Goal: Task Accomplishment & Management: Complete application form

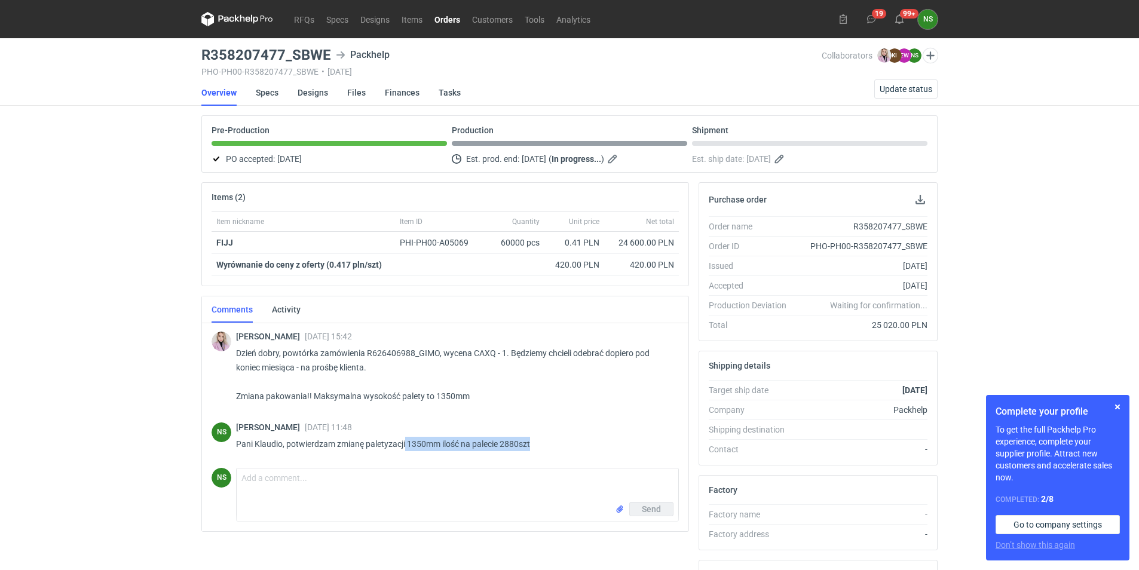
click at [447, 19] on link "Orders" at bounding box center [448, 19] width 38 height 14
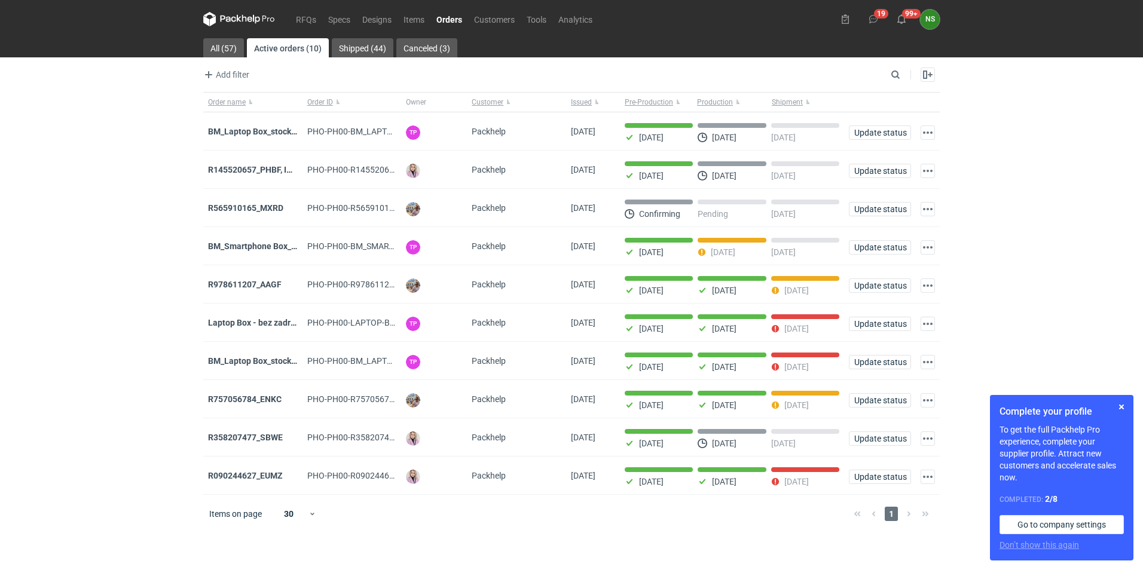
click at [264, 481] on strong "R090244627_EUMZ" at bounding box center [245, 476] width 75 height 10
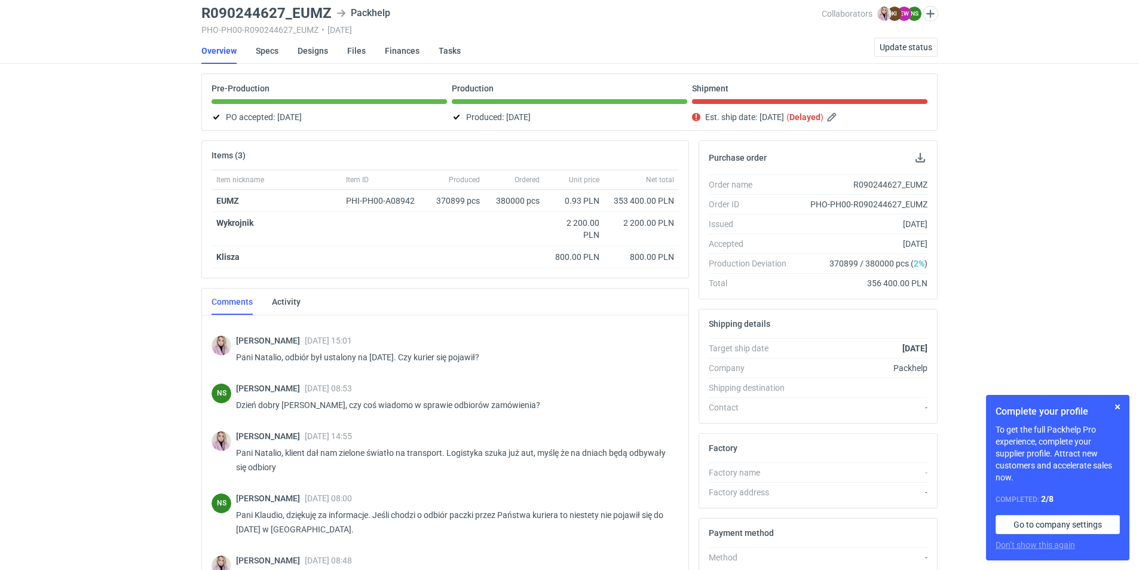
scroll to position [198, 0]
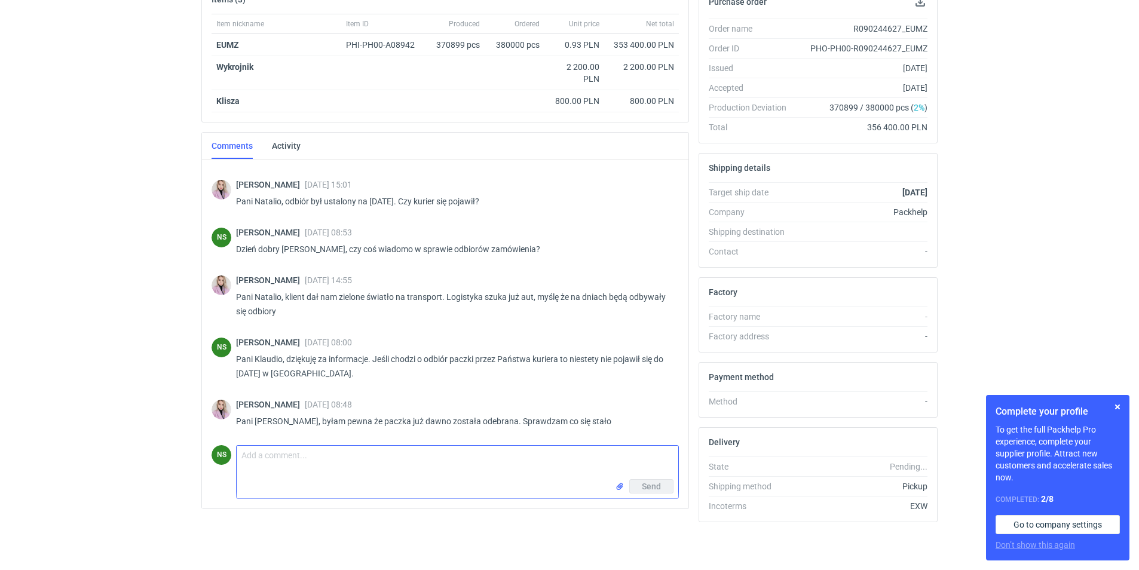
click at [335, 468] on textarea "Comment message" at bounding box center [458, 462] width 442 height 33
paste textarea "Hazaj Denis FZ 3982V"
click at [435, 457] on textarea "Pani Klaudio, mam informacje ze spedycji, że po odbior paczki pojawi się Hazaj …" at bounding box center [458, 466] width 442 height 41
click at [428, 456] on textarea "Pani Klaudio, mam informacje ze spedycji, że po odbior paczki pojawi się Hazaj …" at bounding box center [458, 466] width 442 height 41
click at [442, 463] on textarea "Pani Klaudio, mam informacje ze spedycji, że po odbior paczki pojawi się Hazaj …" at bounding box center [458, 466] width 442 height 41
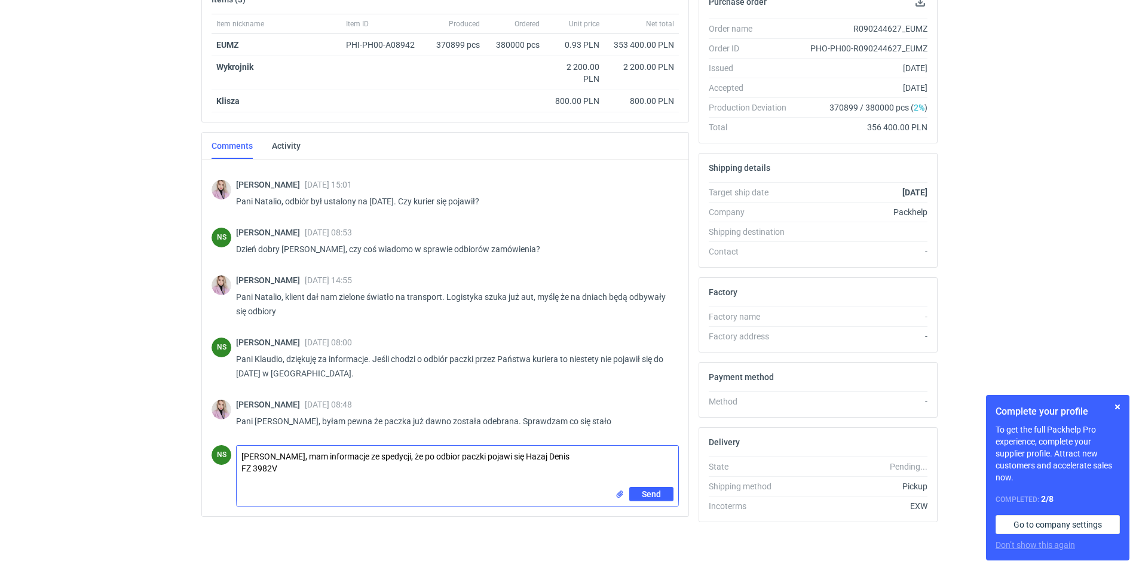
drag, startPoint x: 436, startPoint y: 455, endPoint x: 444, endPoint y: 458, distance: 7.6
click at [436, 455] on textarea "Pani Klaudio, mam informacje ze spedycji, że po odbior paczki pojawi się Hazaj …" at bounding box center [458, 466] width 442 height 41
click at [444, 458] on textarea "Pani Klaudio, mam informacje ze spedycji, że po odbior paczki pojawi się Hazaj …" at bounding box center [458, 466] width 442 height 41
type textarea "[PERSON_NAME], mam informacje ze spedycji, że po odbiór paczki pojawi się Hazaj…"
click at [665, 498] on button "Send" at bounding box center [651, 494] width 44 height 14
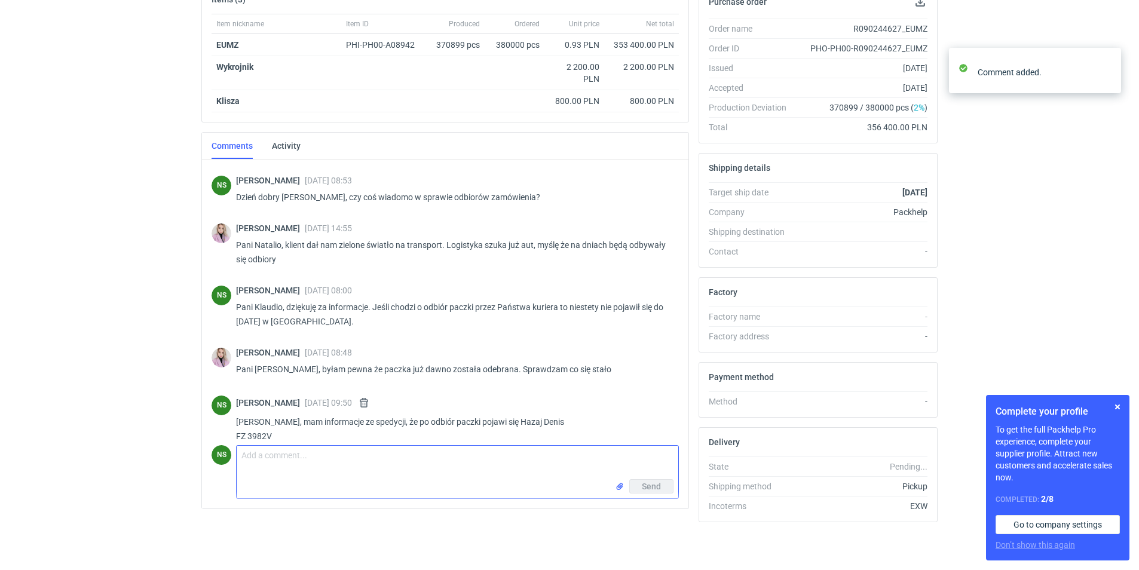
scroll to position [889, 0]
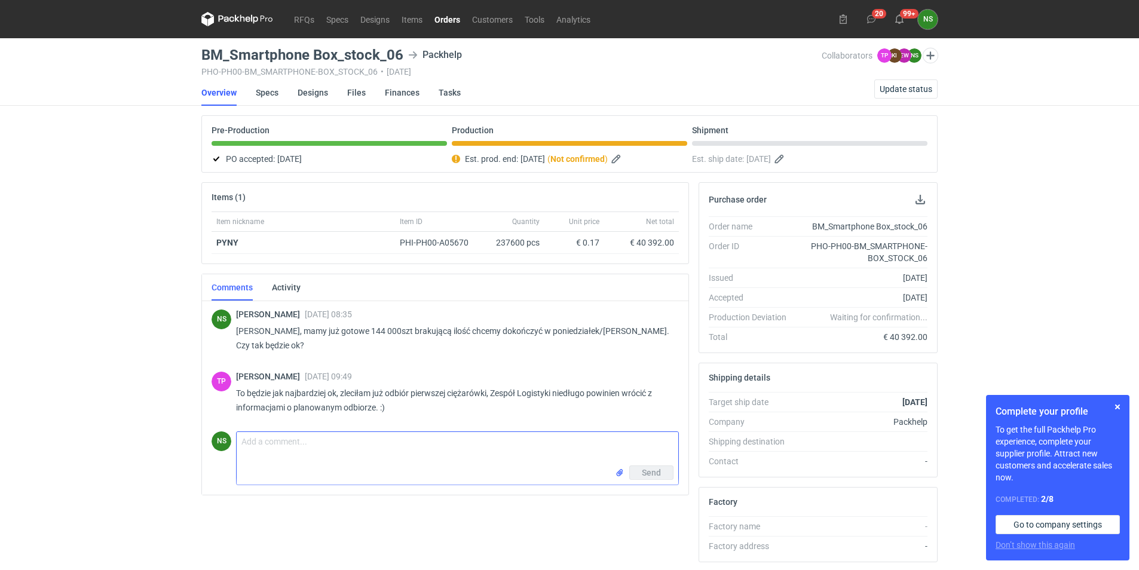
click at [293, 446] on textarea "Comment message" at bounding box center [458, 448] width 442 height 33
type textarea "super, dziękuję za informacje :)"
click at [657, 479] on button "Send" at bounding box center [651, 473] width 44 height 14
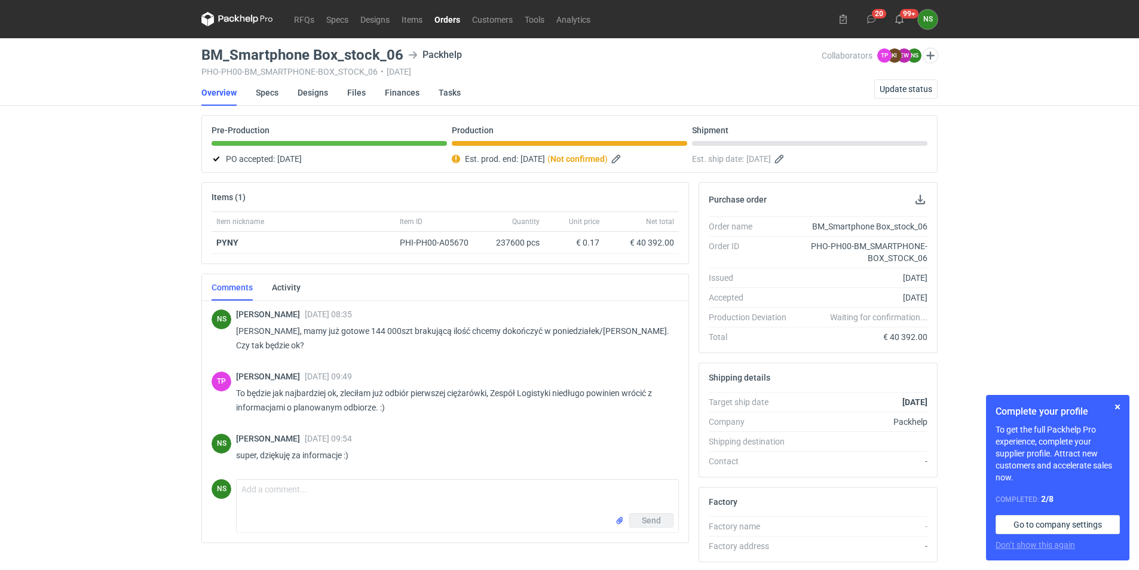
click at [443, 13] on link "Orders" at bounding box center [448, 19] width 38 height 14
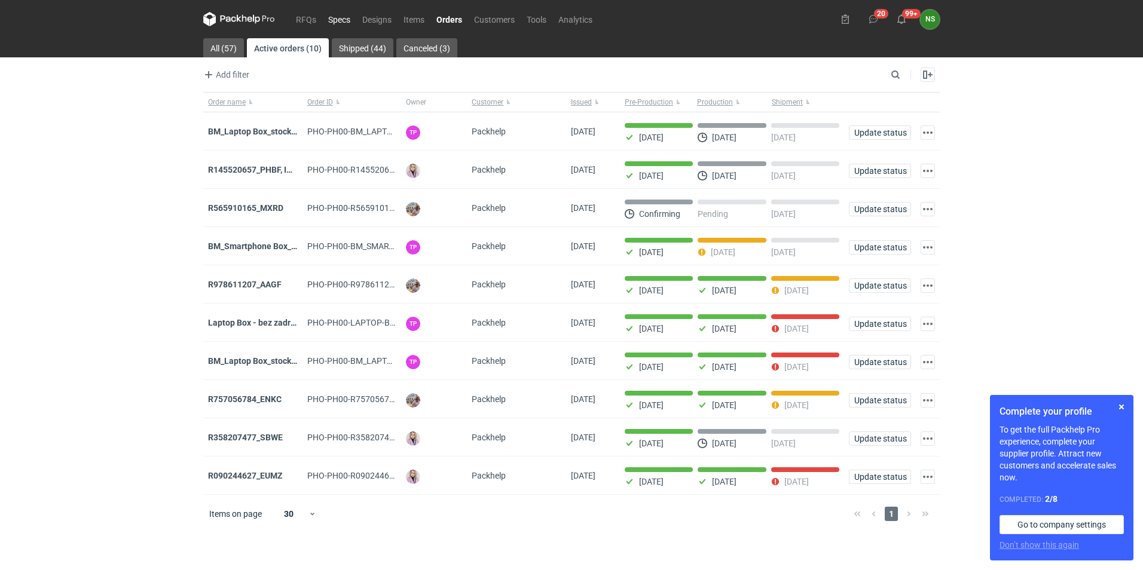
click at [339, 20] on link "Specs" at bounding box center [339, 19] width 34 height 14
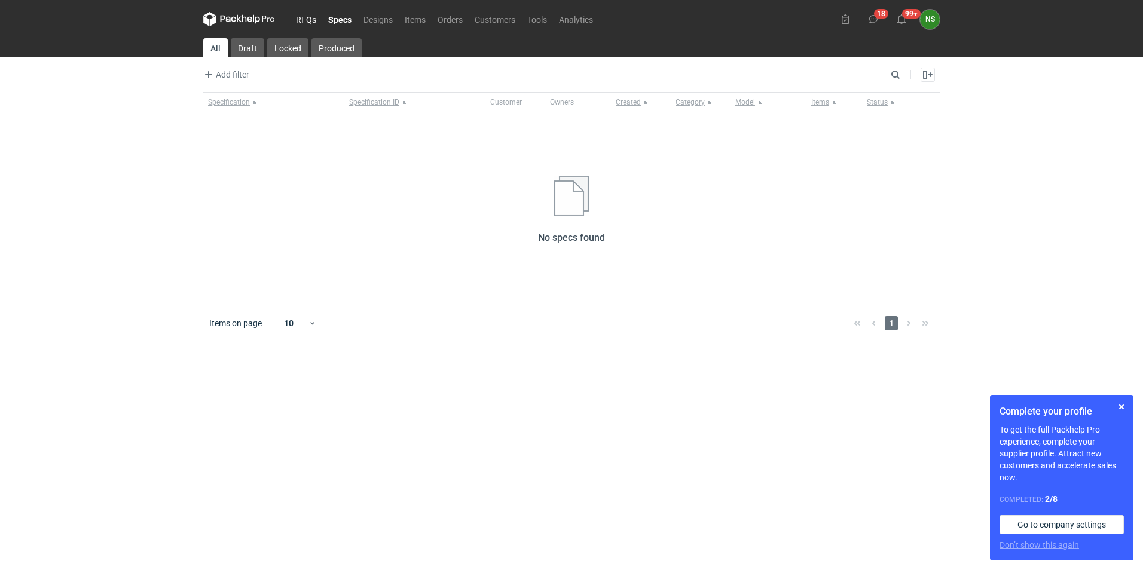
click at [299, 20] on link "RFQs" at bounding box center [306, 19] width 32 height 14
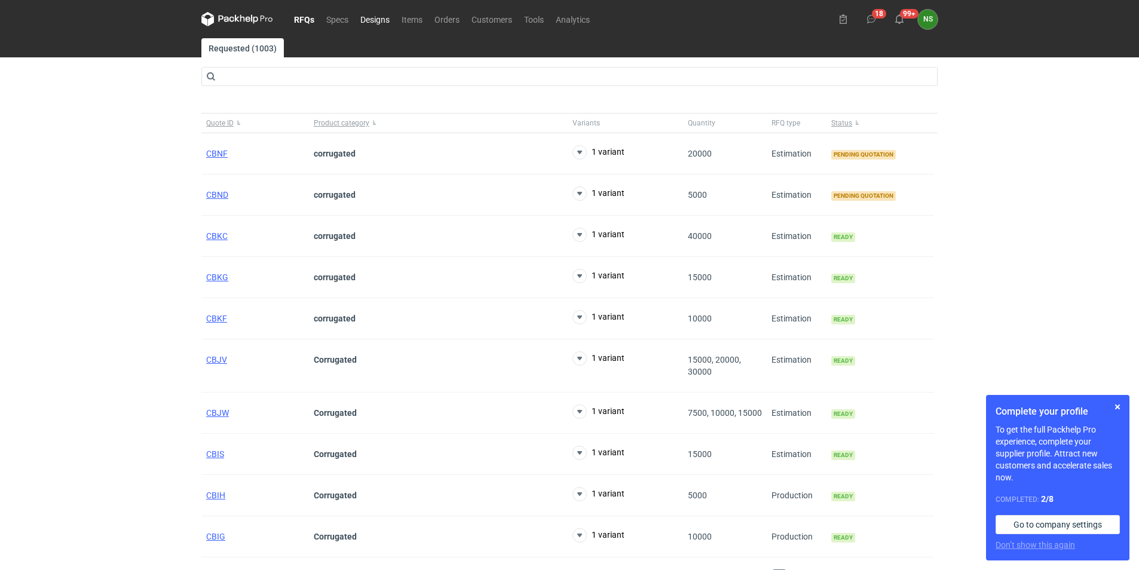
click at [383, 20] on link "Designs" at bounding box center [374, 19] width 41 height 14
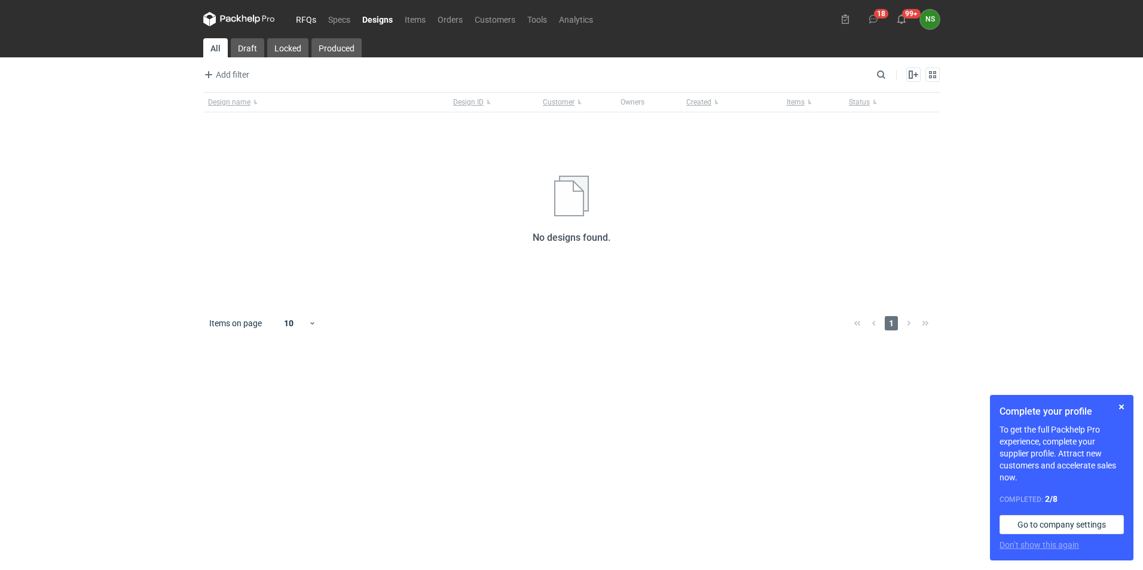
click at [320, 18] on link "RFQs" at bounding box center [306, 19] width 32 height 14
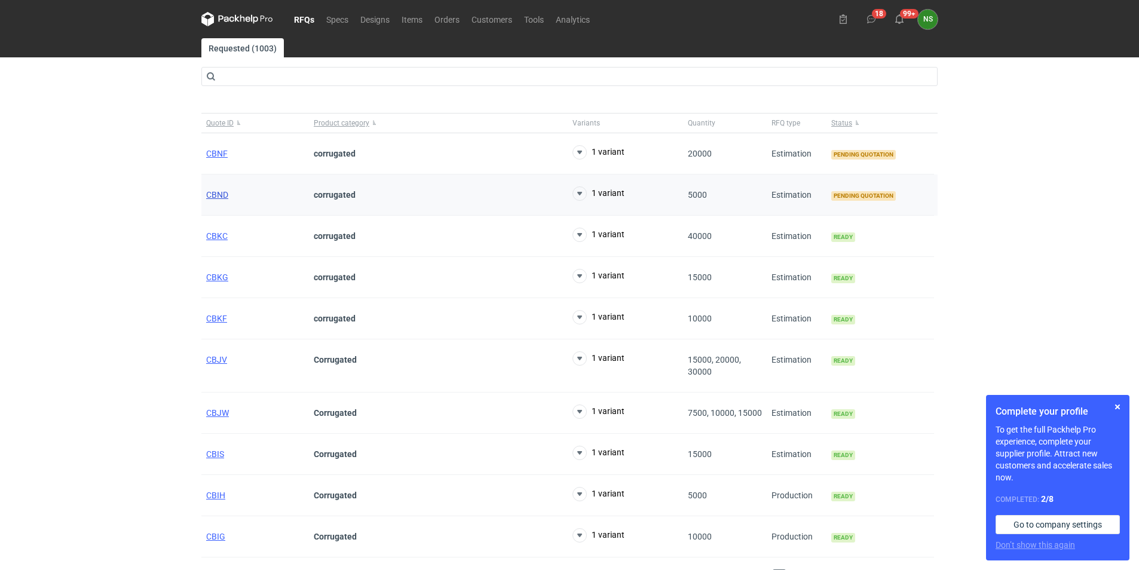
click at [212, 194] on span "CBND" at bounding box center [217, 195] width 22 height 10
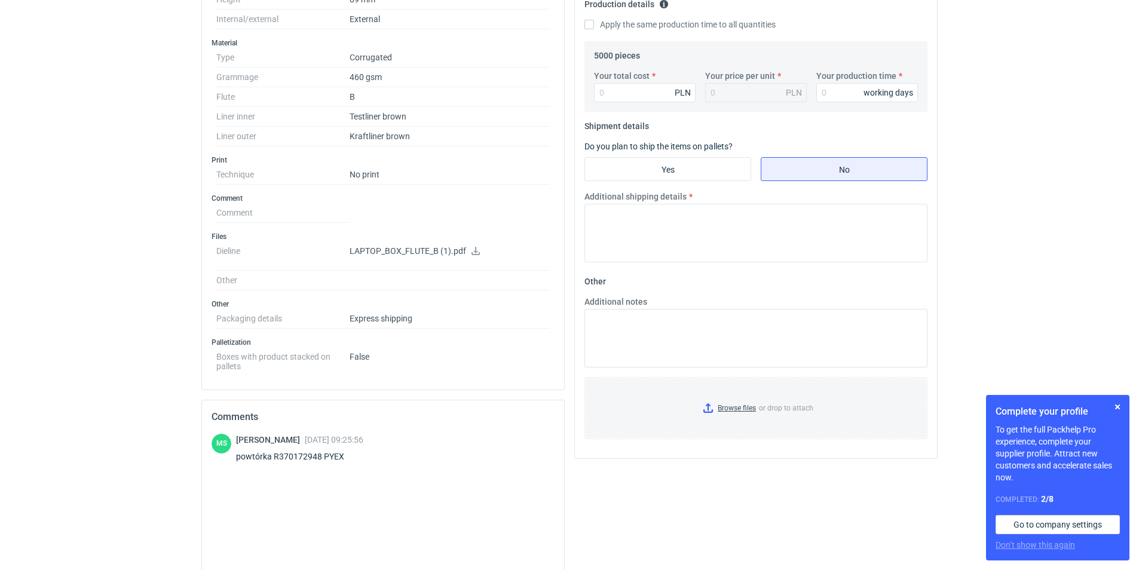
scroll to position [381, 0]
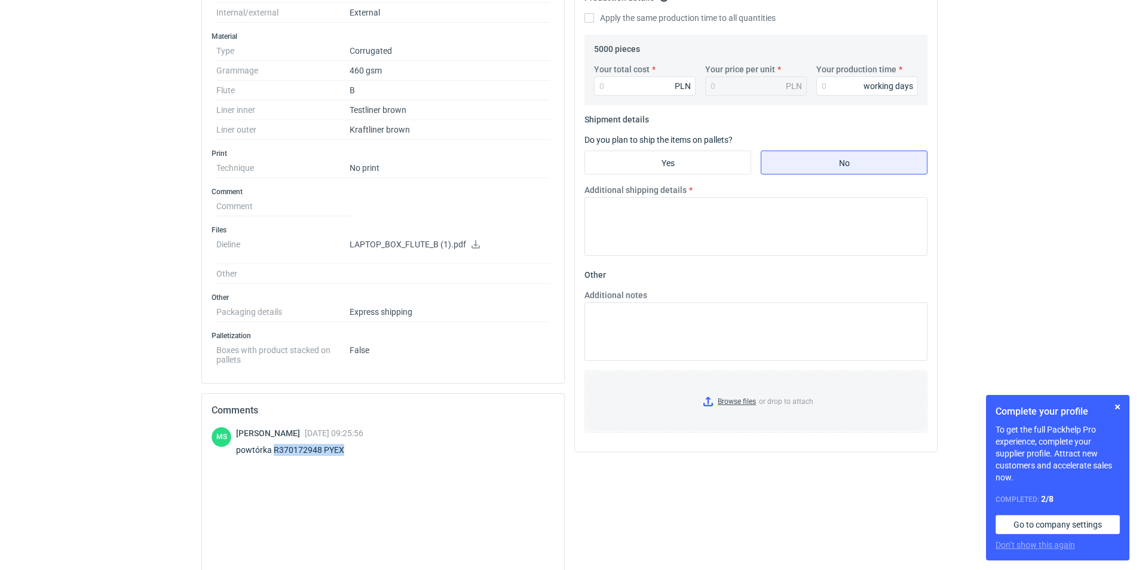
drag, startPoint x: 351, startPoint y: 452, endPoint x: 273, endPoint y: 451, distance: 78.9
click at [273, 451] on div "powtórka R370172948 PYEX" at bounding box center [299, 450] width 127 height 12
copy div "R370172948 PYEX"
drag, startPoint x: 1140, startPoint y: 290, endPoint x: 1144, endPoint y: 219, distance: 71.8
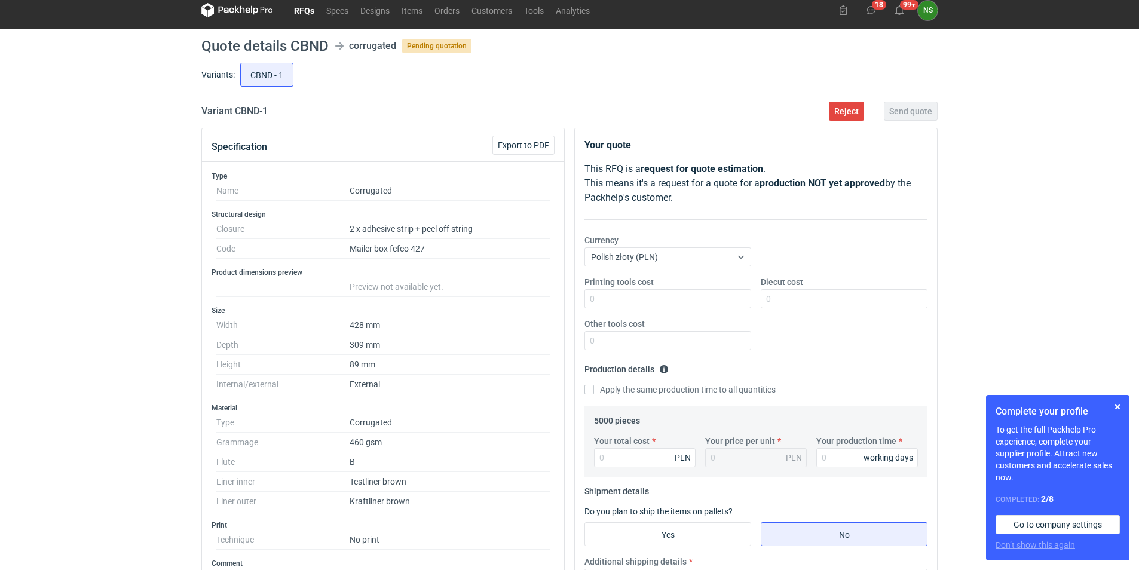
scroll to position [0, 0]
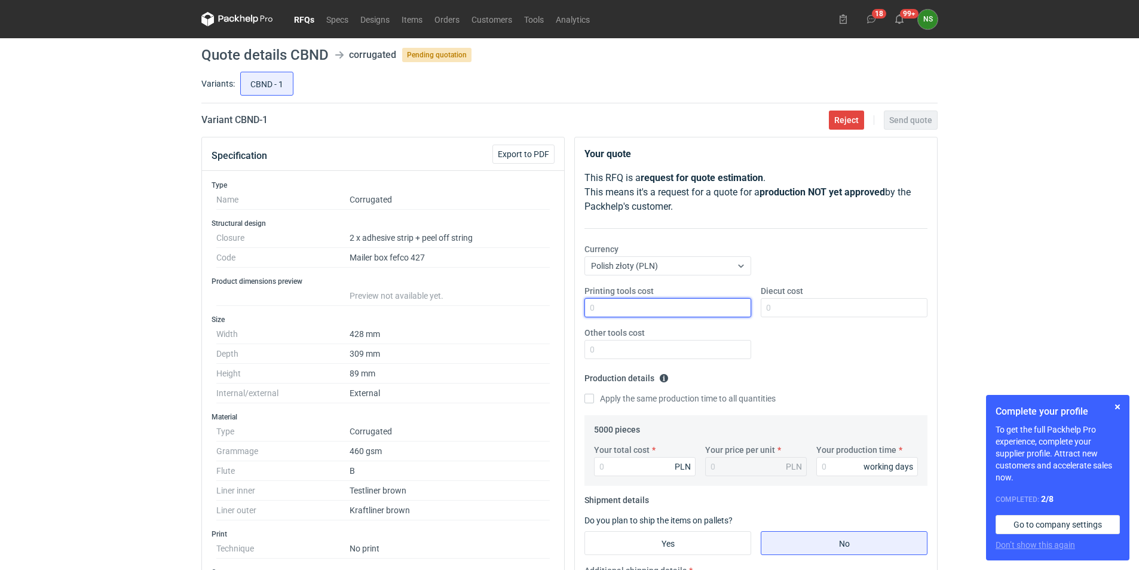
click at [605, 305] on input "Printing tools cost" at bounding box center [668, 307] width 167 height 19
type input "0"
click at [783, 304] on input "Diecut cost" at bounding box center [844, 307] width 167 height 19
type input "0"
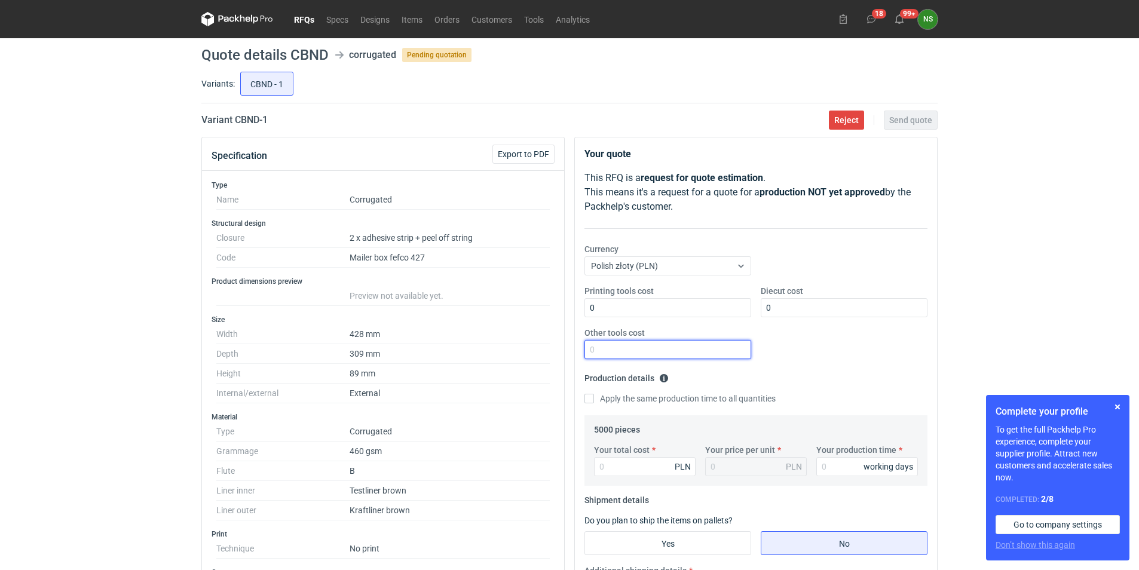
click at [681, 348] on input "Other tools cost" at bounding box center [668, 349] width 167 height 19
type input "0"
click at [625, 457] on input "Your total cost" at bounding box center [645, 466] width 102 height 19
type input "170"
type input "0.03"
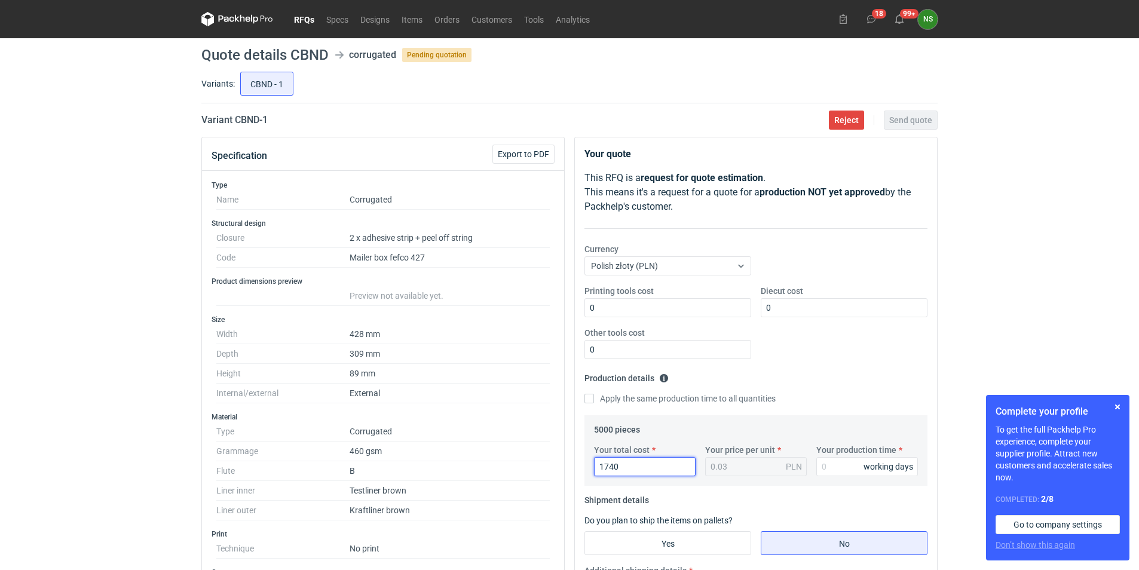
type input "17400"
type input "3.48"
type input "17400"
click at [843, 466] on input "Your production time" at bounding box center [867, 466] width 102 height 19
click at [778, 310] on input "0" at bounding box center [844, 307] width 167 height 19
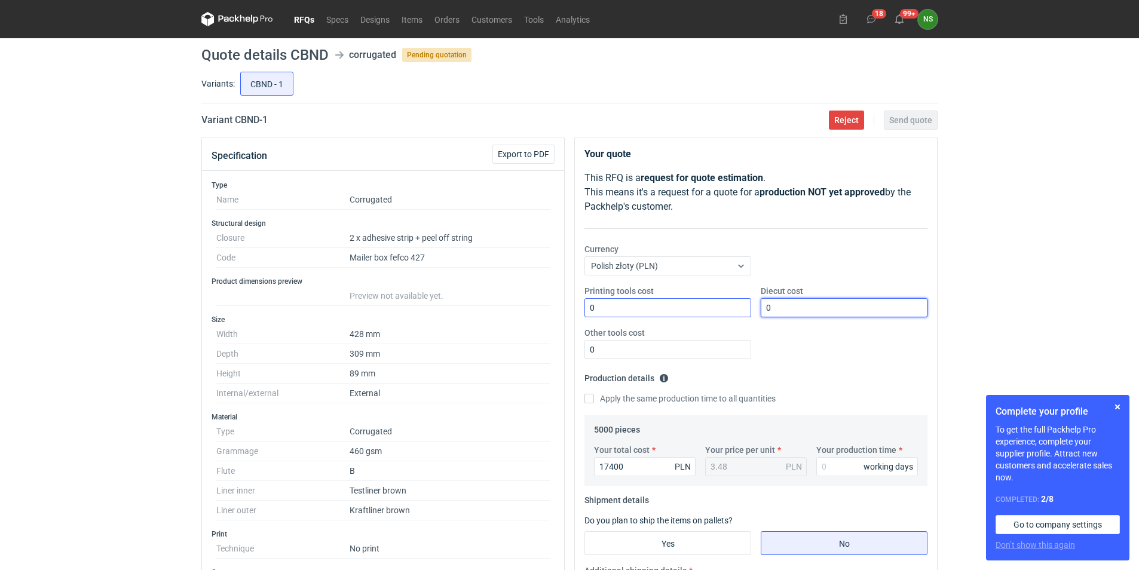
drag, startPoint x: 778, startPoint y: 310, endPoint x: 746, endPoint y: 310, distance: 32.3
click at [748, 310] on div "Printing tools cost 0 Diecut cost 0 Other tools cost 0" at bounding box center [756, 327] width 353 height 84
click at [828, 469] on input "Your production time" at bounding box center [867, 466] width 102 height 19
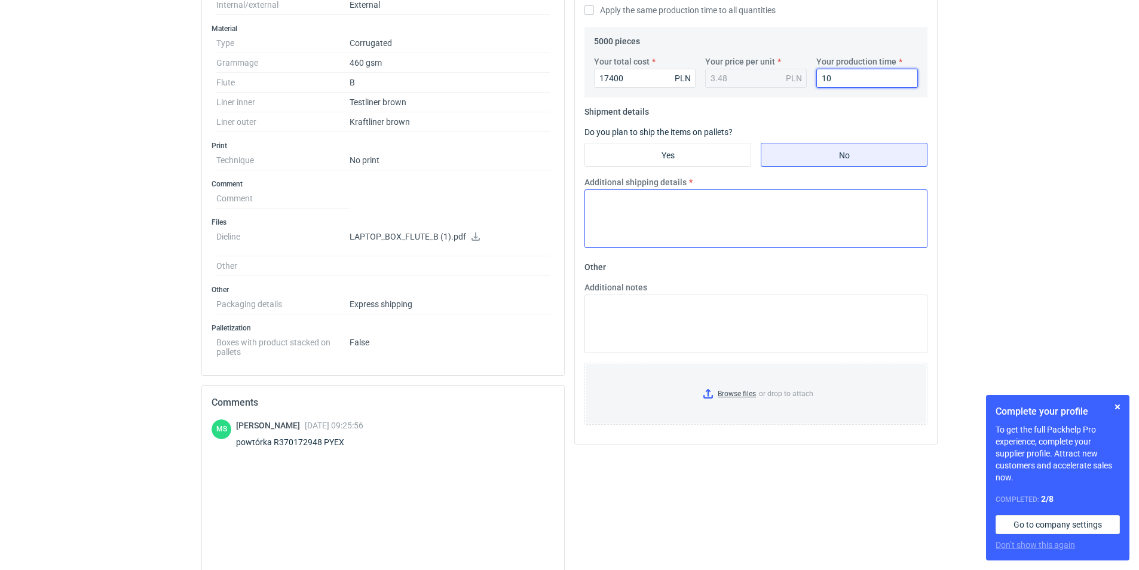
scroll to position [391, 0]
type input "10"
click at [652, 160] on input "Yes" at bounding box center [668, 151] width 166 height 23
radio input "true"
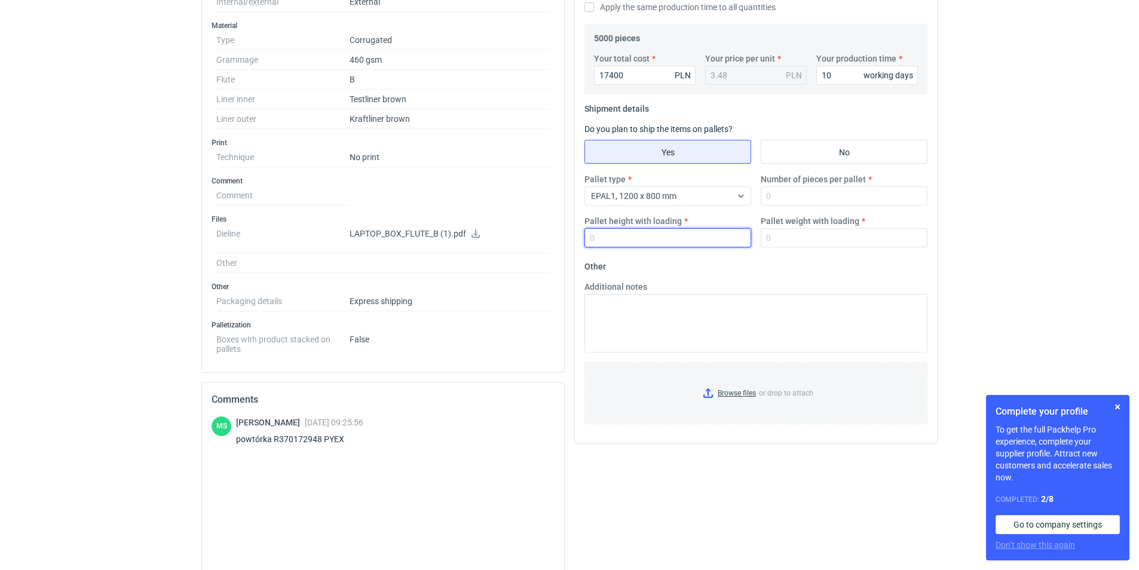
click at [617, 234] on input "Pallet height with loading" at bounding box center [668, 237] width 167 height 19
click at [781, 197] on input "Number of pieces per pallet" at bounding box center [844, 195] width 167 height 19
type input "450"
click at [615, 244] on input "Pallet height with loading" at bounding box center [668, 237] width 167 height 19
type input "2175"
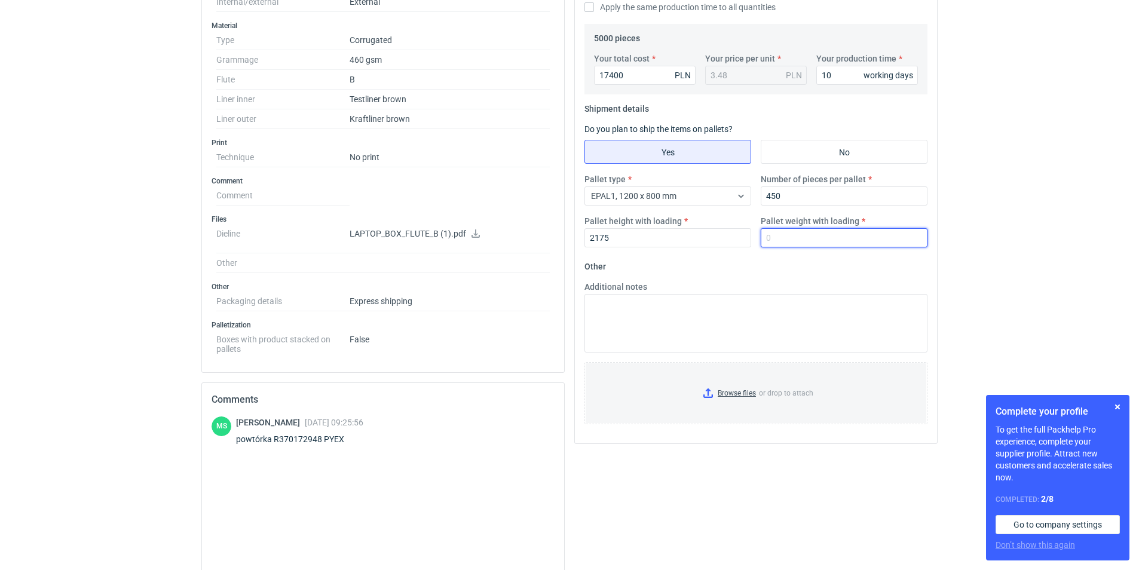
click at [790, 234] on input "Pallet weight with loading" at bounding box center [844, 237] width 167 height 19
type input "235"
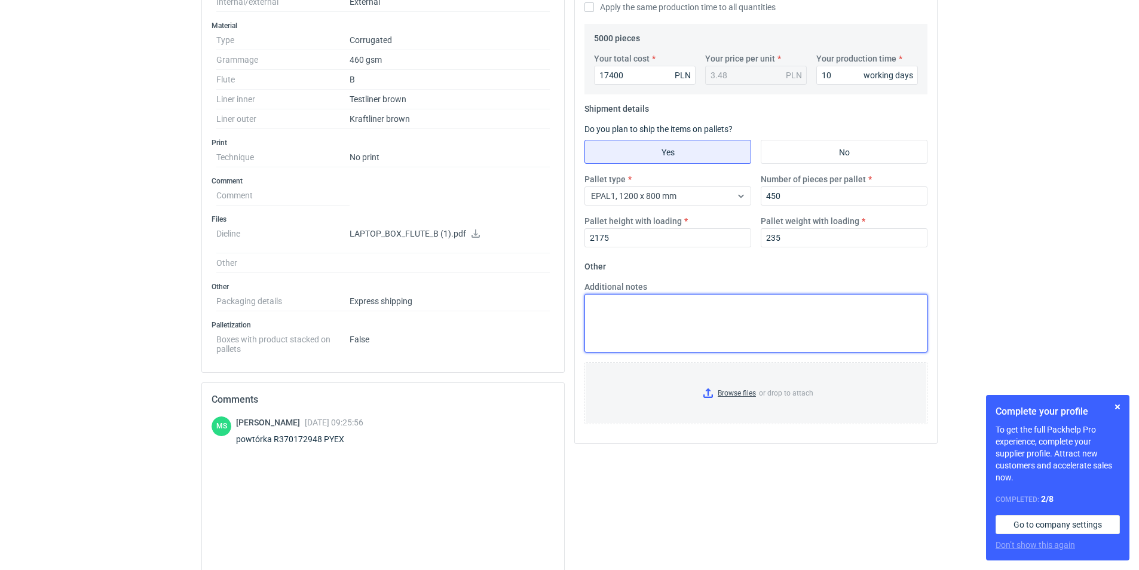
click at [671, 313] on textarea "Additional notes" at bounding box center [756, 323] width 343 height 59
type textarea "reoferta"
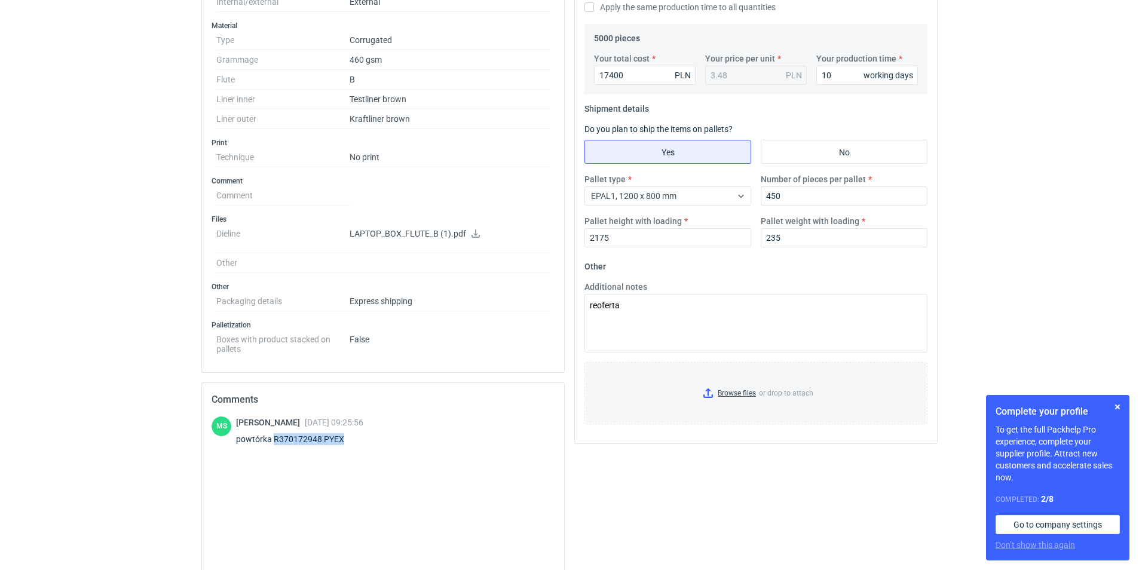
drag, startPoint x: 324, startPoint y: 439, endPoint x: 273, endPoint y: 441, distance: 50.8
click at [273, 441] on div "powtórka R370172948 PYEX" at bounding box center [299, 439] width 127 height 12
copy div "R370172948 PYEX"
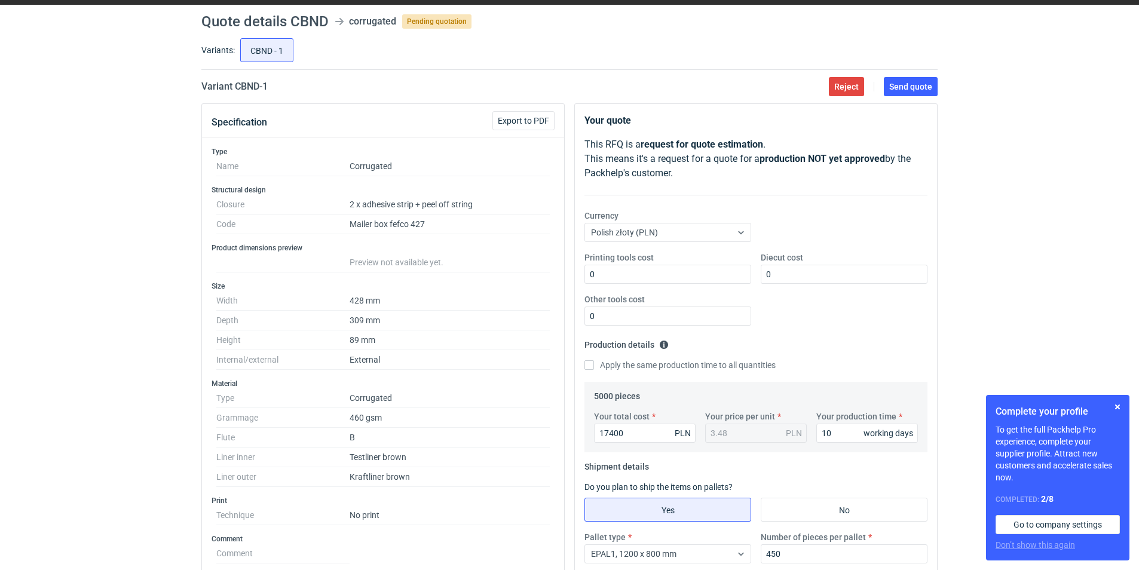
scroll to position [0, 0]
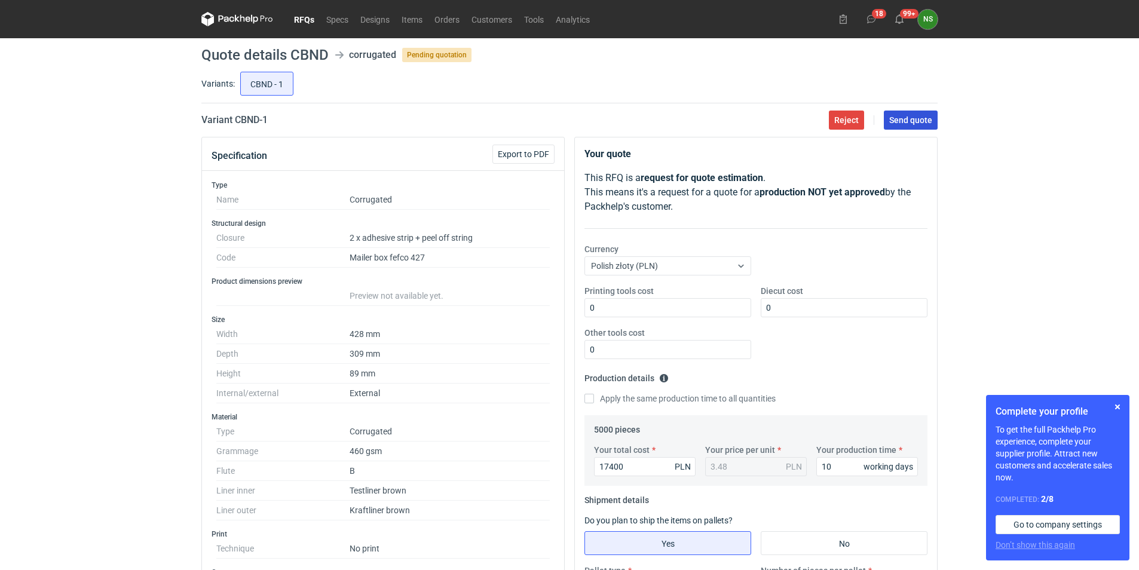
click at [902, 122] on span "Send quote" at bounding box center [910, 120] width 43 height 8
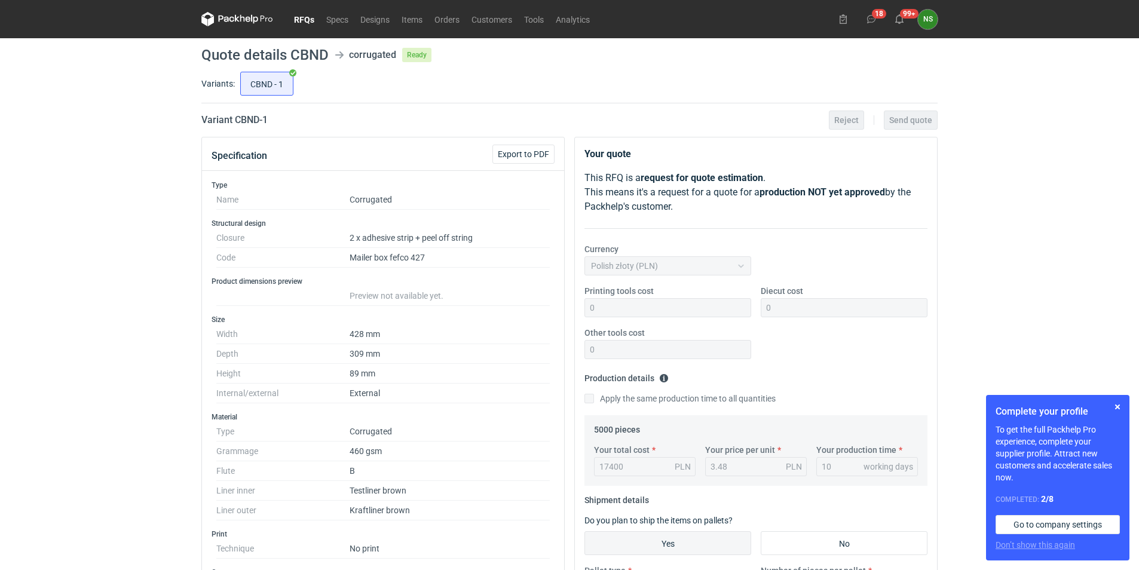
click at [305, 16] on link "RFQs" at bounding box center [304, 19] width 32 height 14
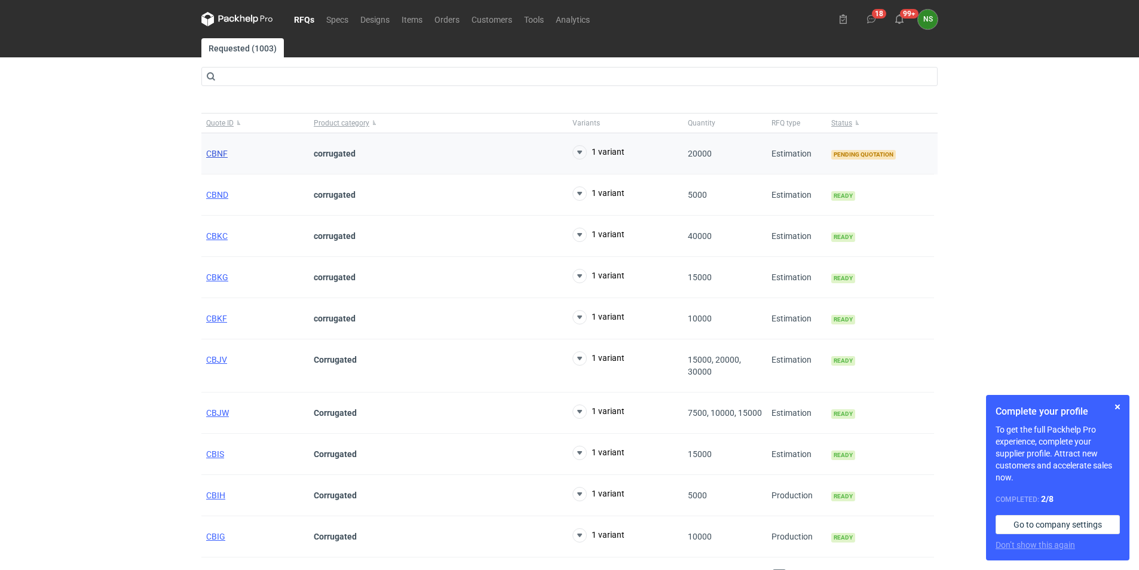
click at [215, 154] on span "CBNF" at bounding box center [217, 154] width 22 height 10
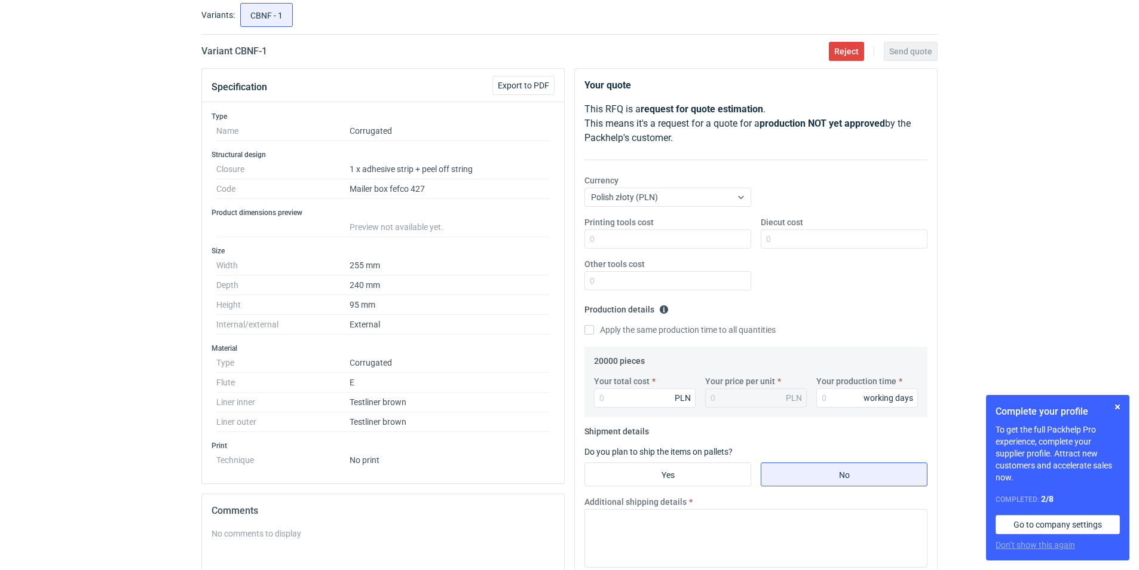
scroll to position [62, 0]
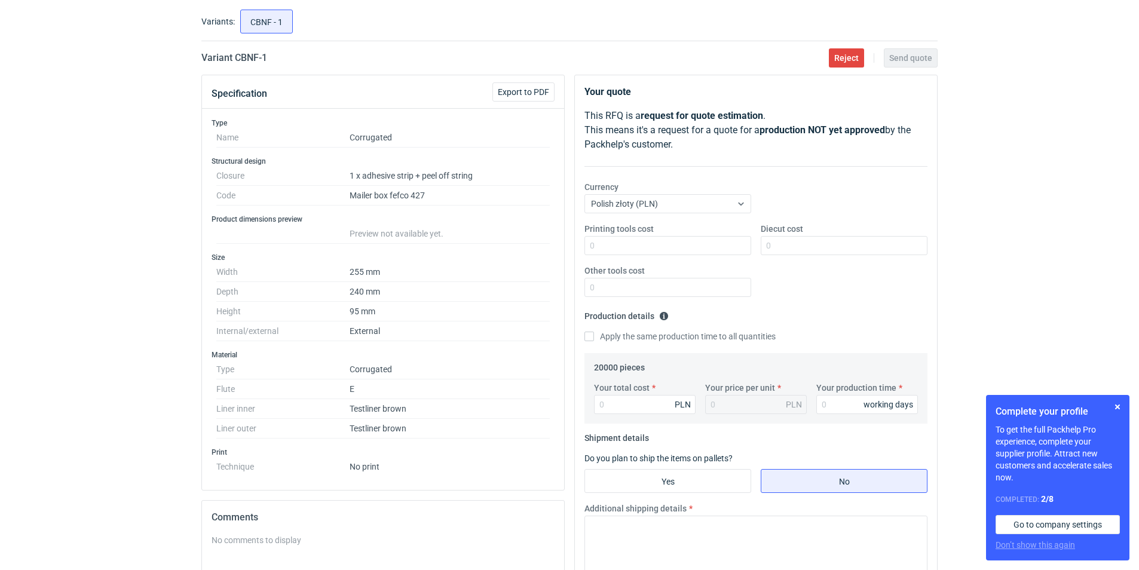
click at [275, 56] on div "Variant CBNF - 1 Reject Send quote" at bounding box center [569, 58] width 736 height 14
drag, startPoint x: 259, startPoint y: 55, endPoint x: 234, endPoint y: 56, distance: 25.1
click at [234, 56] on h2 "Variant CBNF - 1" at bounding box center [234, 58] width 66 height 14
copy h2 "CBNF"
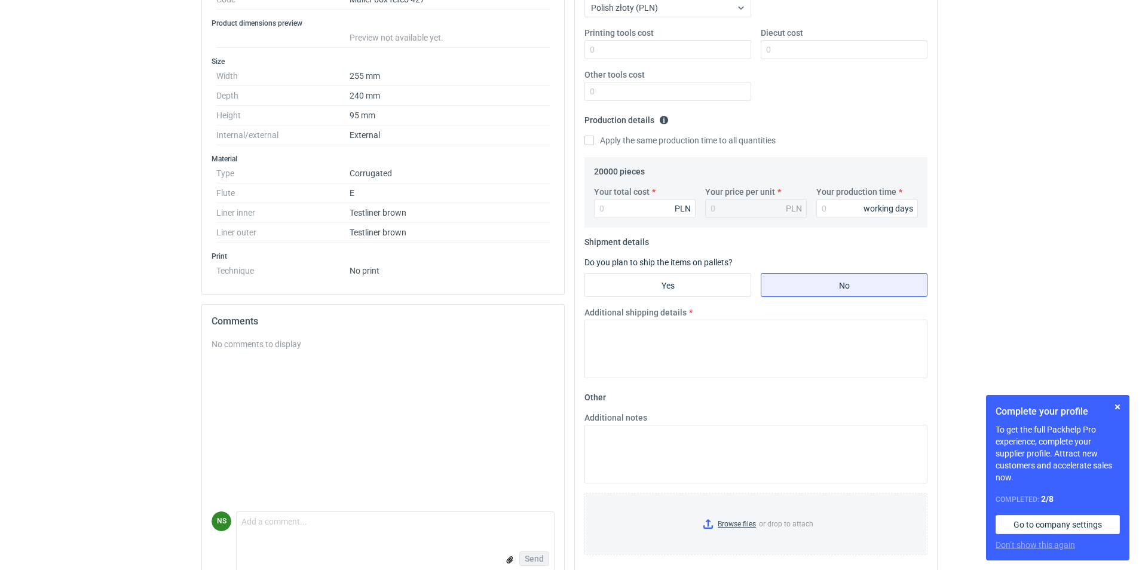
scroll to position [279, 0]
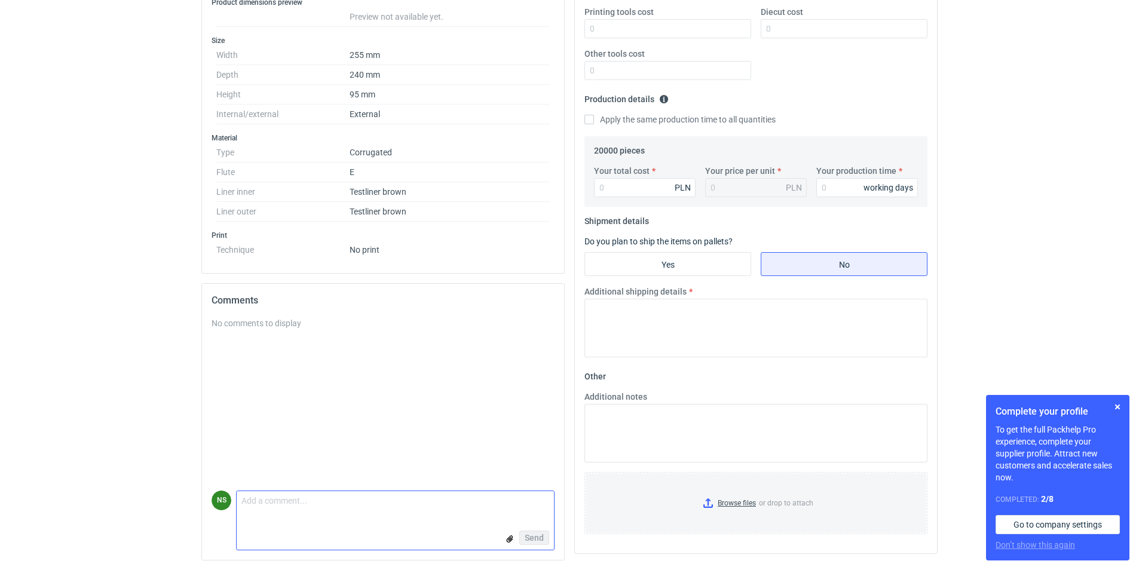
click at [295, 501] on textarea "Comment message" at bounding box center [395, 503] width 317 height 25
type textarea "Dzień dobry, czy są jakieś wytyczne odnośnie gramatury surowca?"
click at [538, 534] on span "Send" at bounding box center [534, 538] width 19 height 8
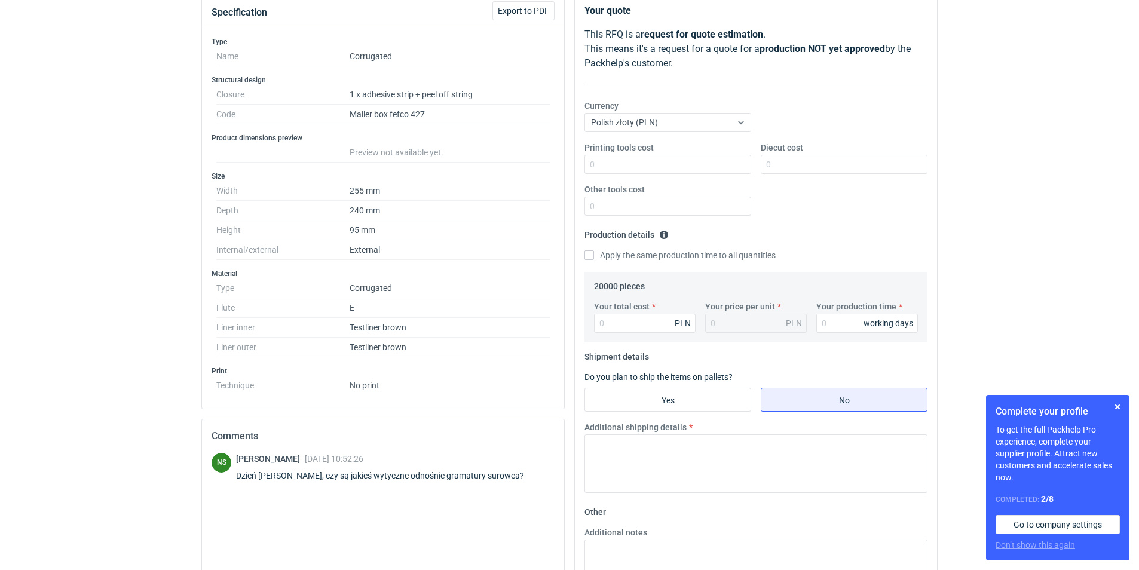
scroll to position [0, 0]
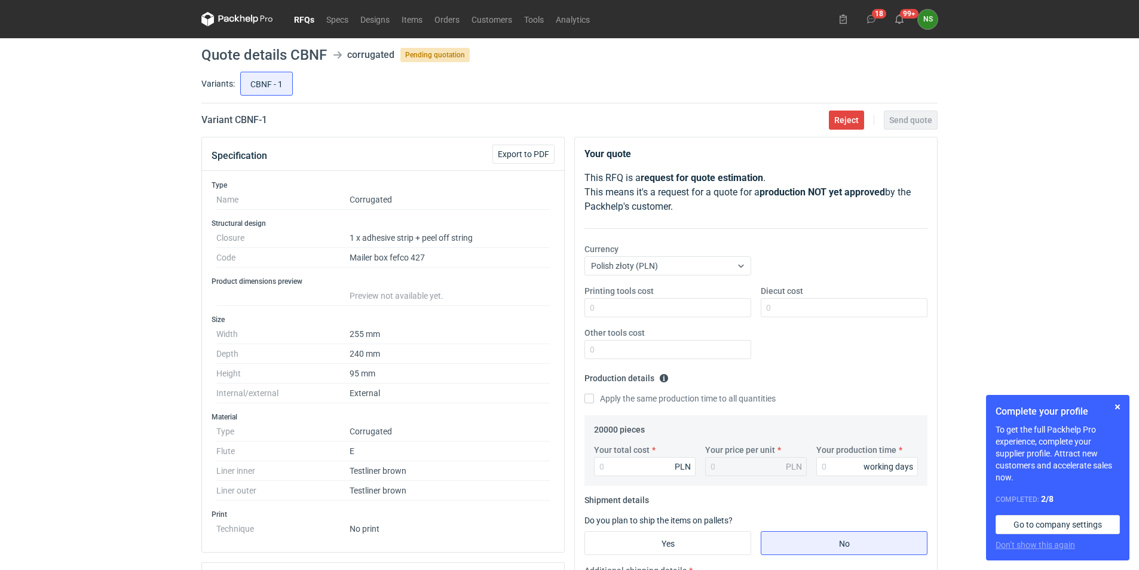
click at [265, 17] on icon at bounding box center [237, 19] width 72 height 14
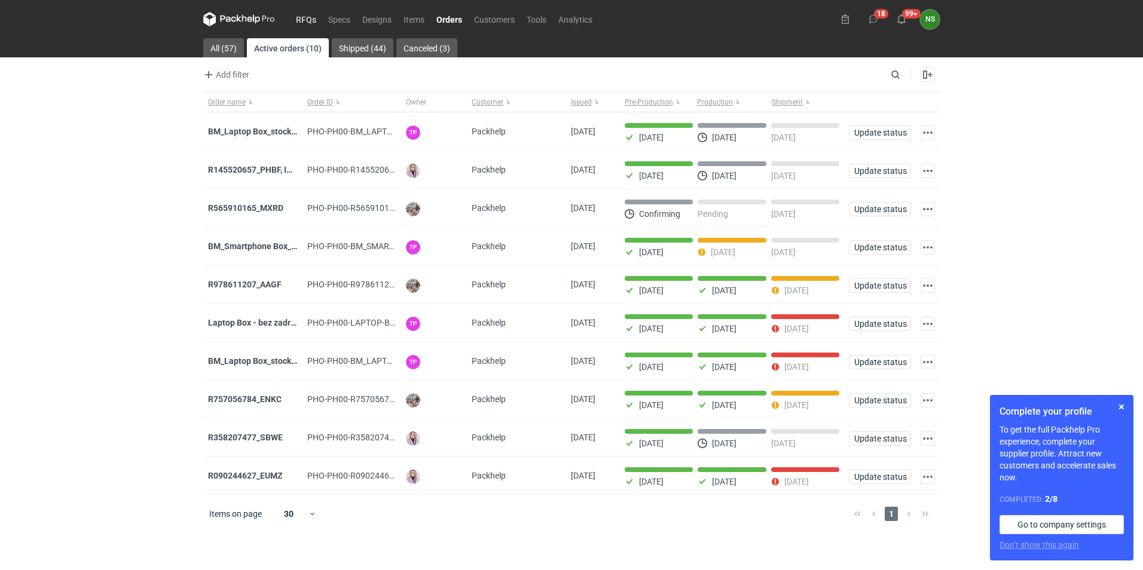
click at [305, 24] on link "RFQs" at bounding box center [306, 19] width 32 height 14
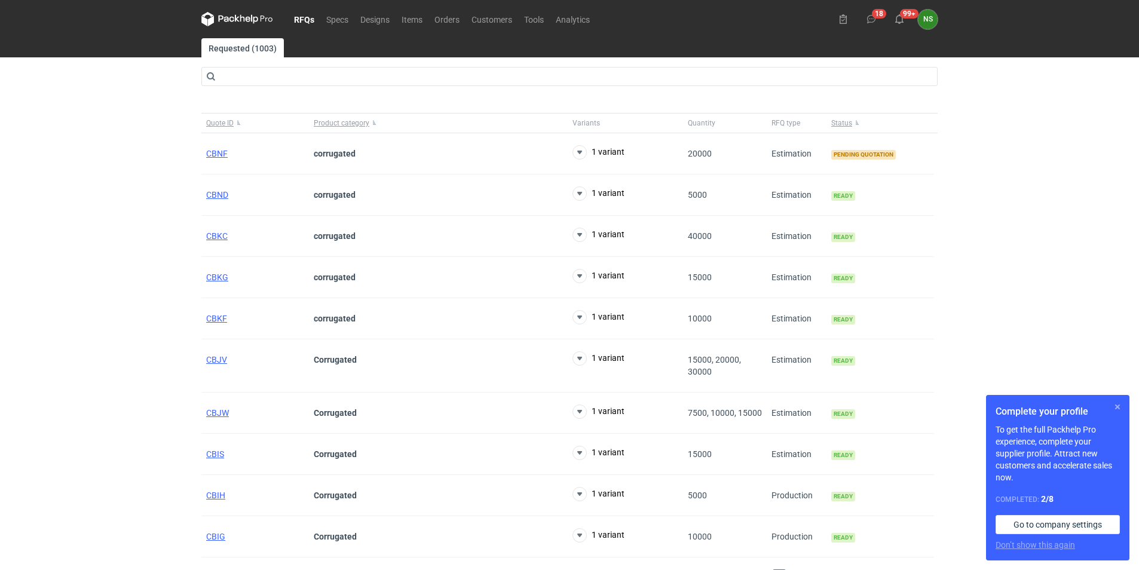
click at [1118, 405] on button "button" at bounding box center [1118, 407] width 14 height 14
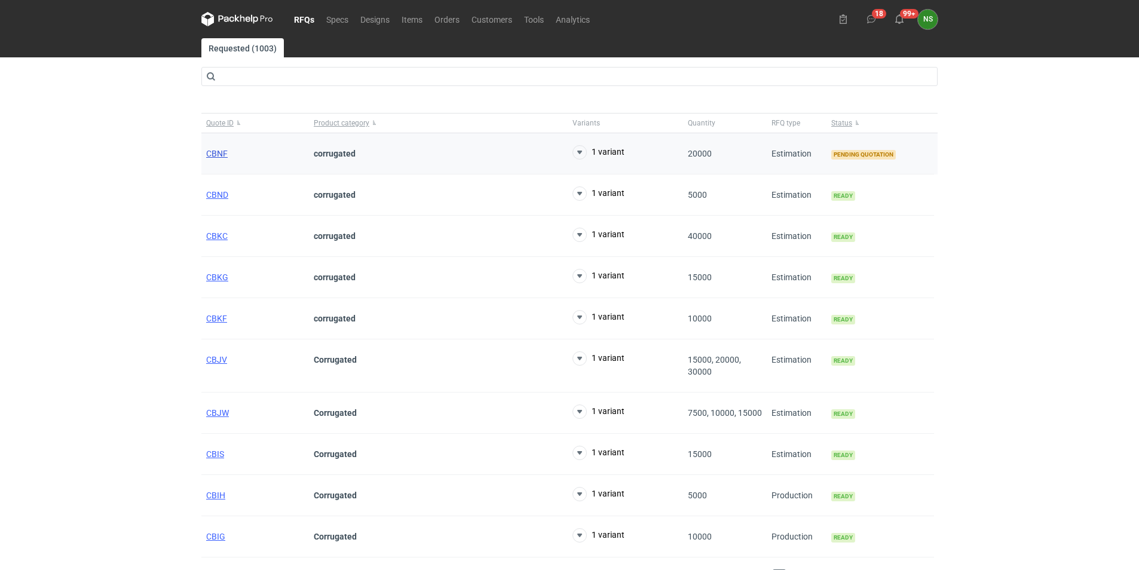
click at [216, 152] on span "CBNF" at bounding box center [217, 154] width 22 height 10
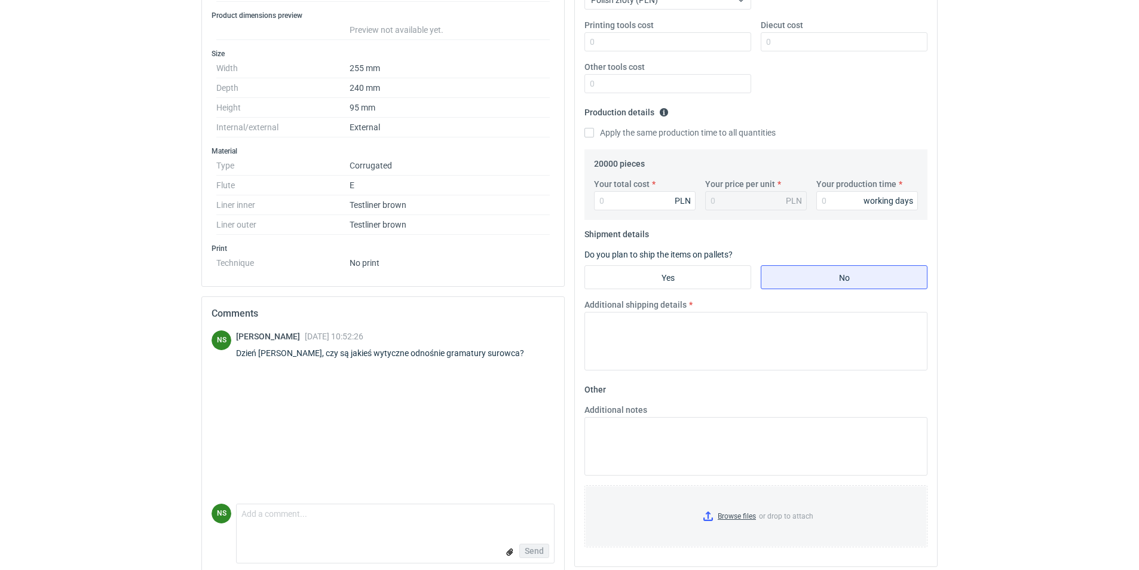
scroll to position [279, 0]
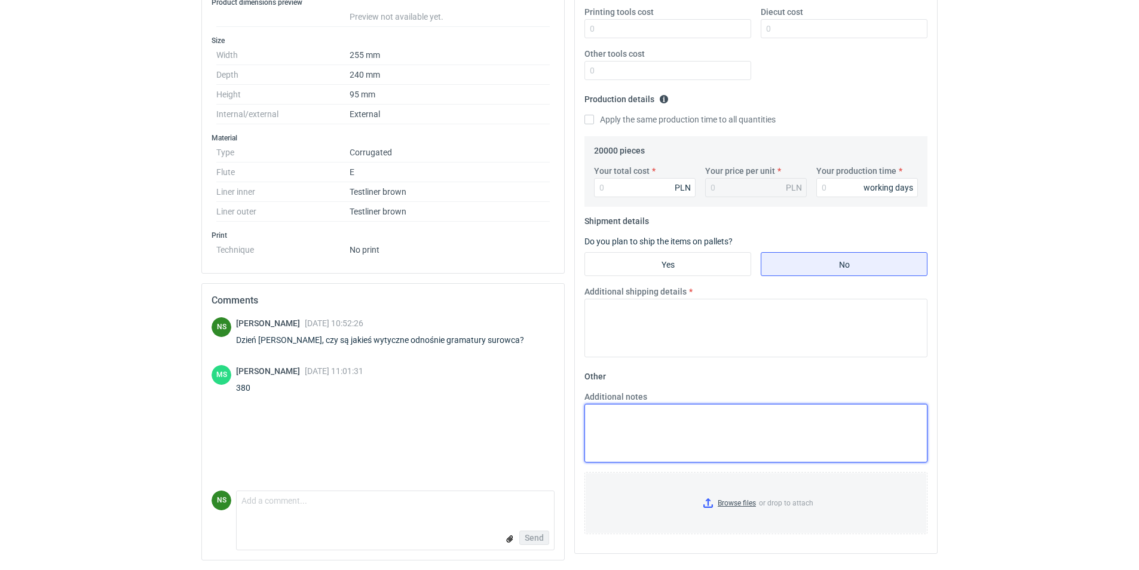
click at [656, 434] on textarea "Additional notes" at bounding box center [756, 433] width 343 height 59
type textarea "r"
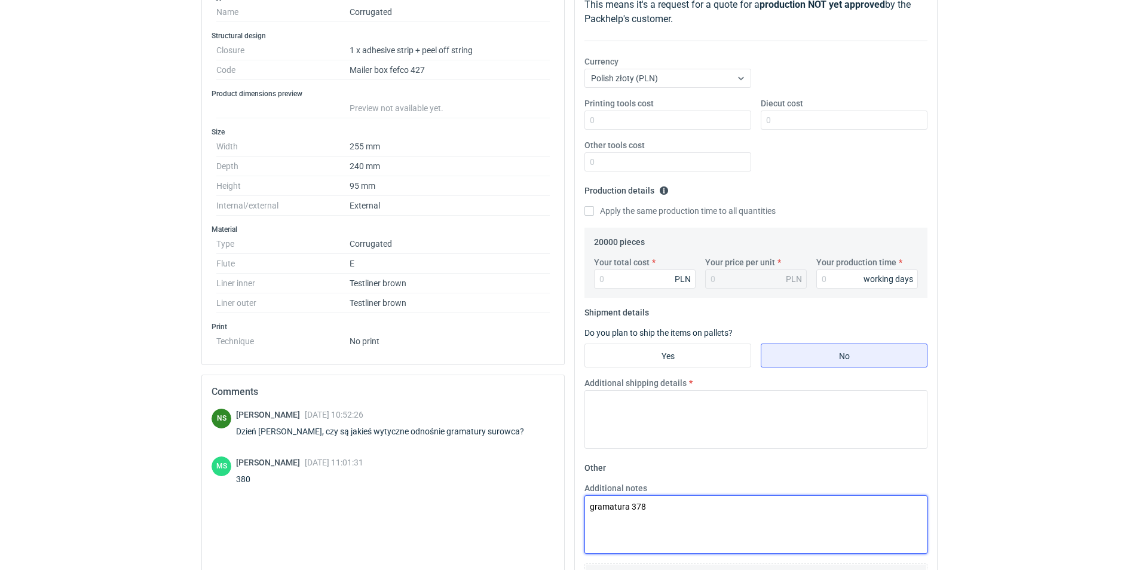
scroll to position [101, 0]
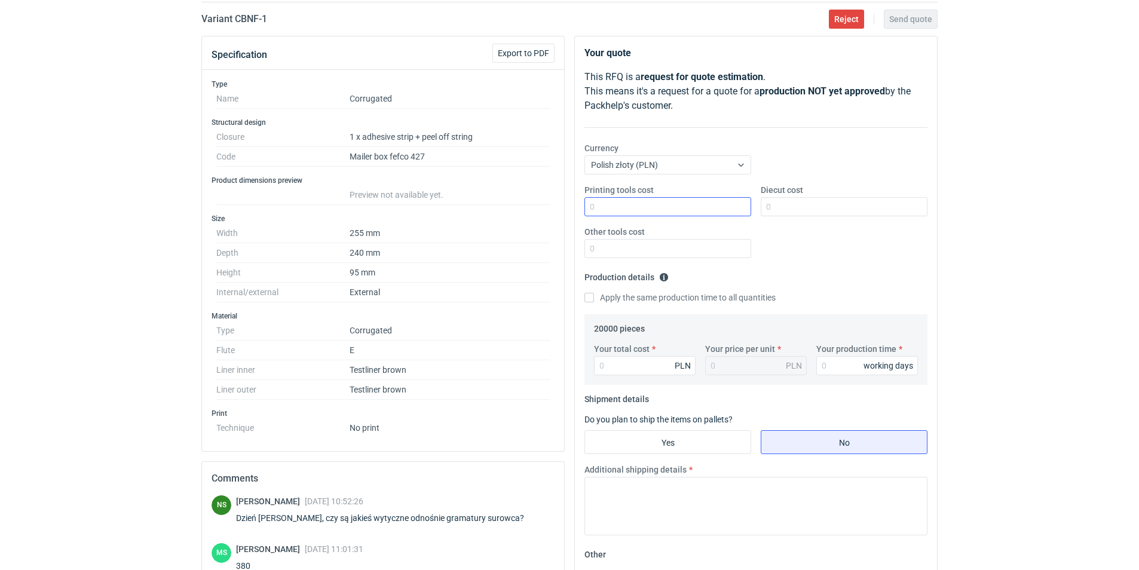
type textarea "gramatura 378"
click at [631, 204] on input "Printing tools cost" at bounding box center [668, 206] width 167 height 19
type input "0"
click at [770, 206] on input "Diecut cost" at bounding box center [844, 206] width 167 height 19
click at [663, 246] on input "Other tools cost" at bounding box center [668, 248] width 167 height 19
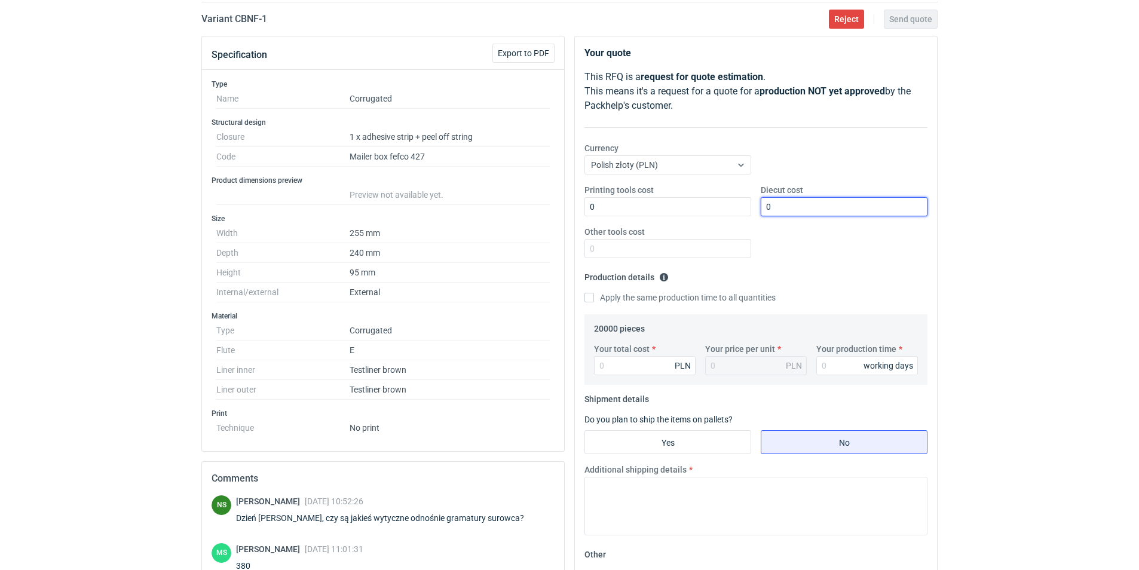
click at [815, 207] on input "0" at bounding box center [844, 206] width 167 height 19
drag, startPoint x: 778, startPoint y: 206, endPoint x: 741, endPoint y: 213, distance: 37.0
click at [743, 211] on div "Printing tools cost 0 Diecut cost 0 Other tools cost" at bounding box center [756, 226] width 353 height 84
type input "3000"
click at [703, 243] on input "Other tools cost" at bounding box center [668, 248] width 167 height 19
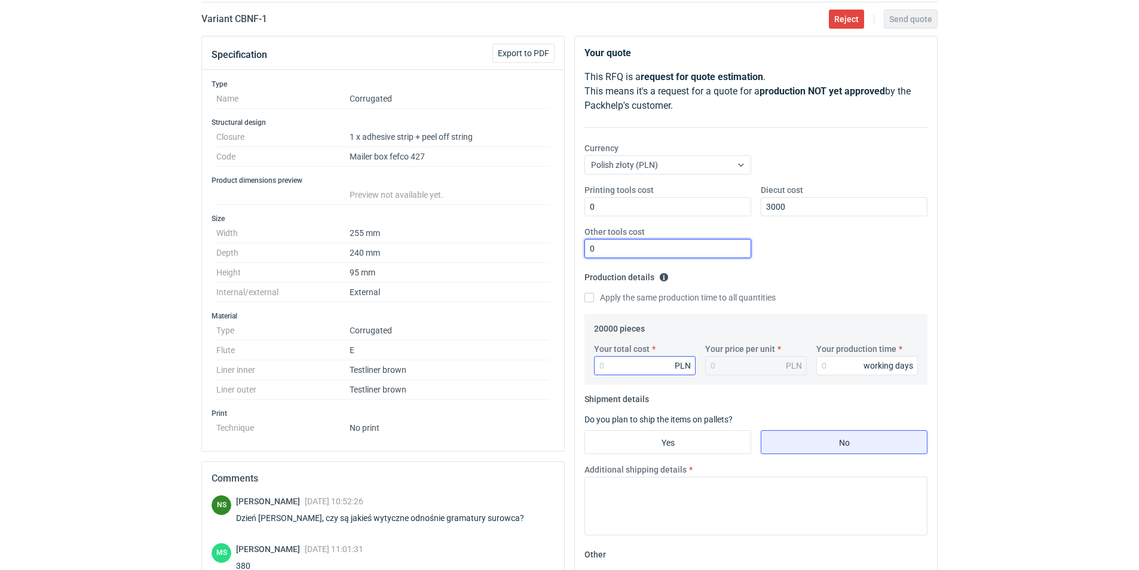
type input "0"
click at [606, 359] on input "Your total cost" at bounding box center [645, 365] width 102 height 19
type input "17440"
type input "0.87"
type input "17440"
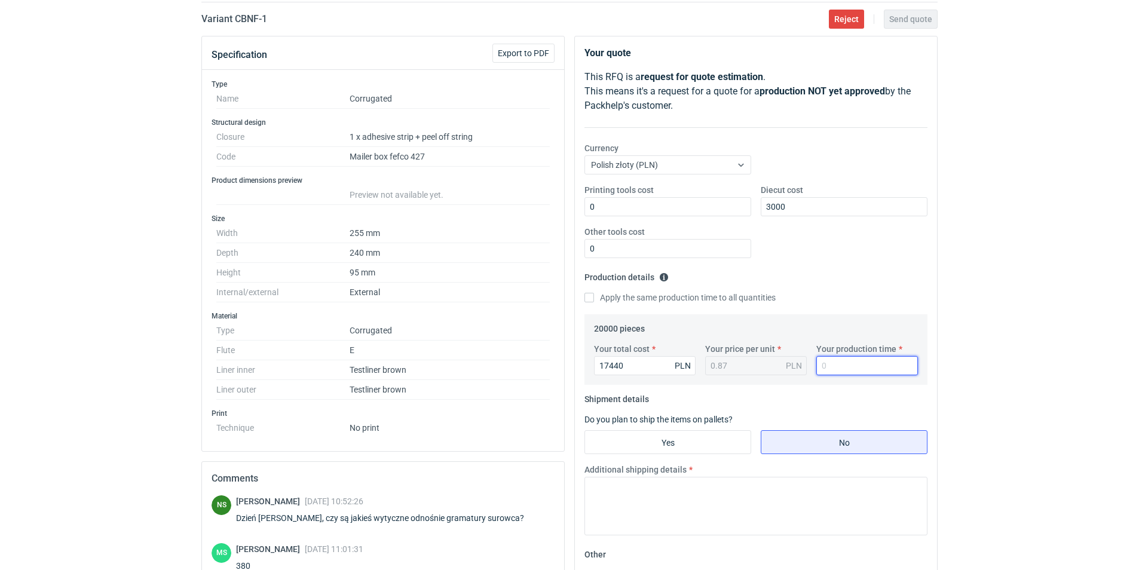
click at [840, 372] on input "Your production time" at bounding box center [867, 365] width 102 height 19
type input "15"
click at [655, 442] on input "Yes" at bounding box center [668, 442] width 166 height 23
radio input "true"
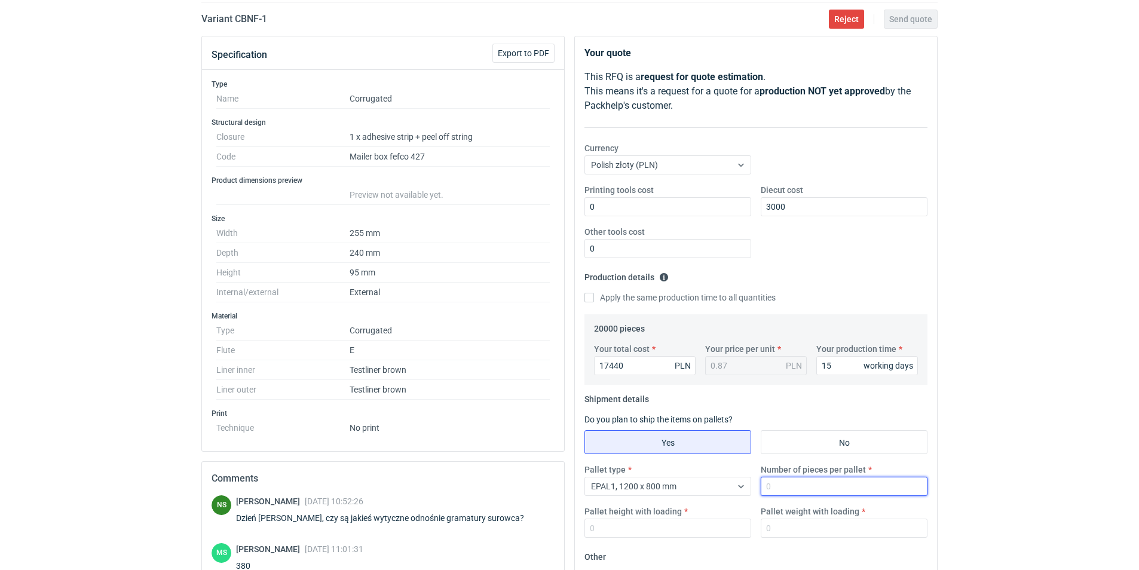
click at [793, 481] on input "Number of pieces per pallet" at bounding box center [844, 486] width 167 height 19
type input "2100"
click at [617, 535] on input "Pallet height with loading" at bounding box center [668, 528] width 167 height 19
type input "1850"
click at [809, 528] on input "Pallet weight with loading" at bounding box center [844, 528] width 167 height 19
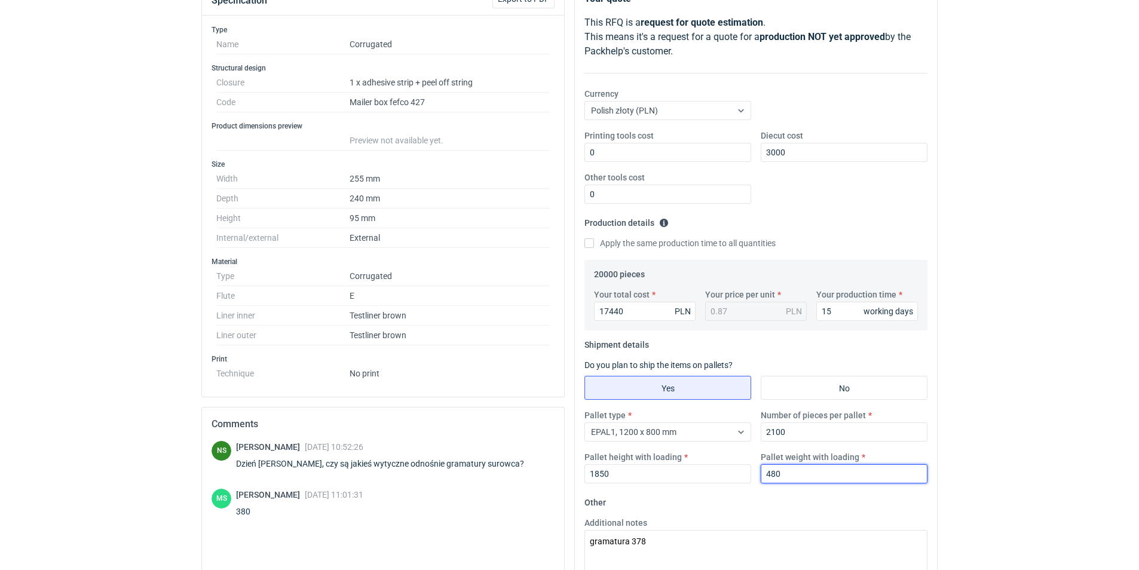
scroll to position [252, 0]
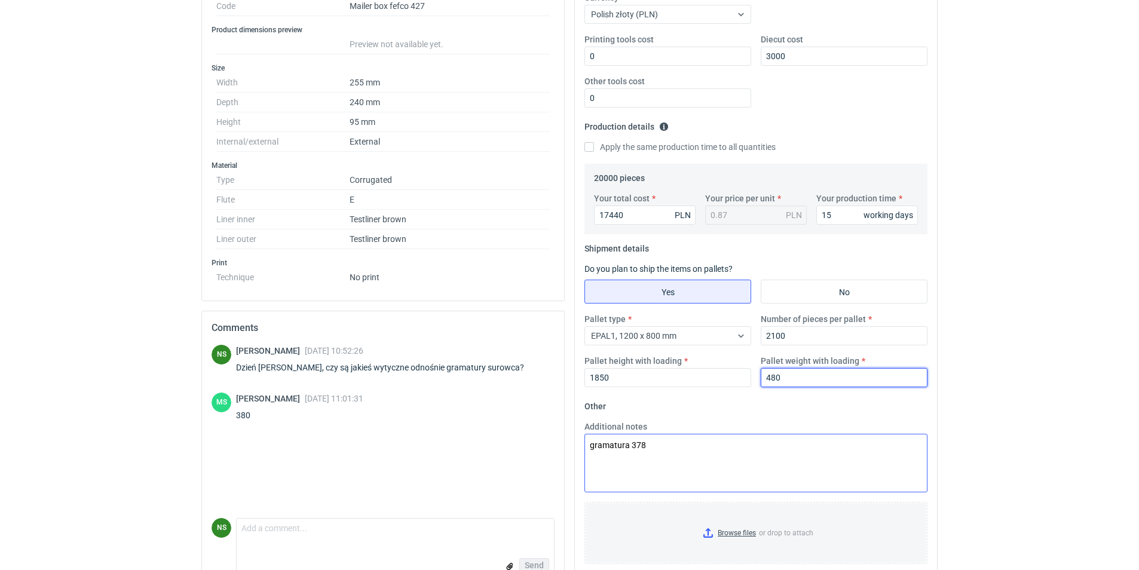
type input "480"
click at [647, 450] on textarea "gramatura 378" at bounding box center [756, 463] width 343 height 59
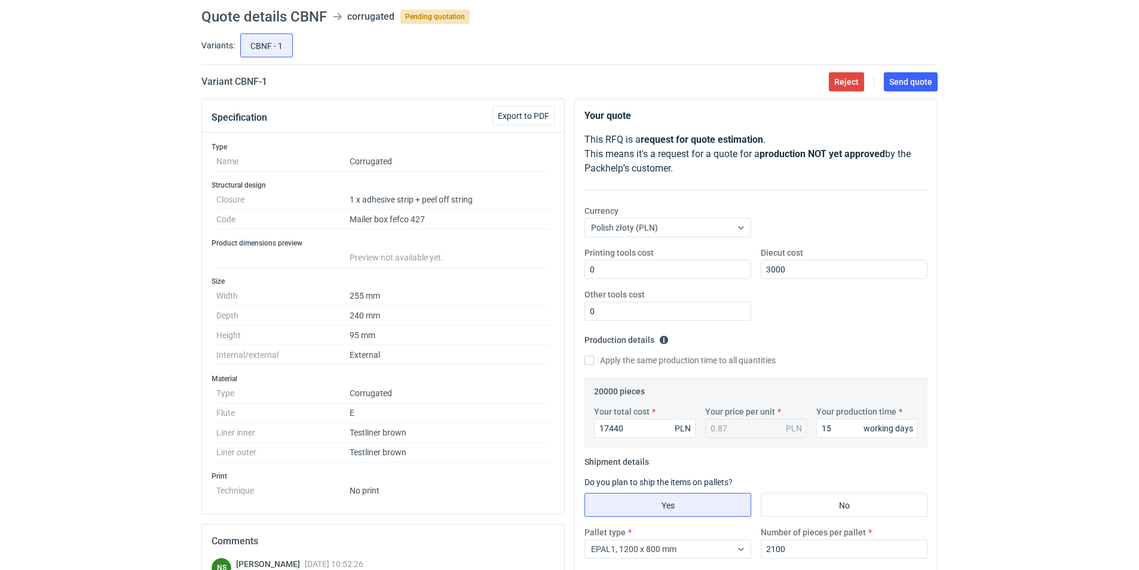
scroll to position [29, 0]
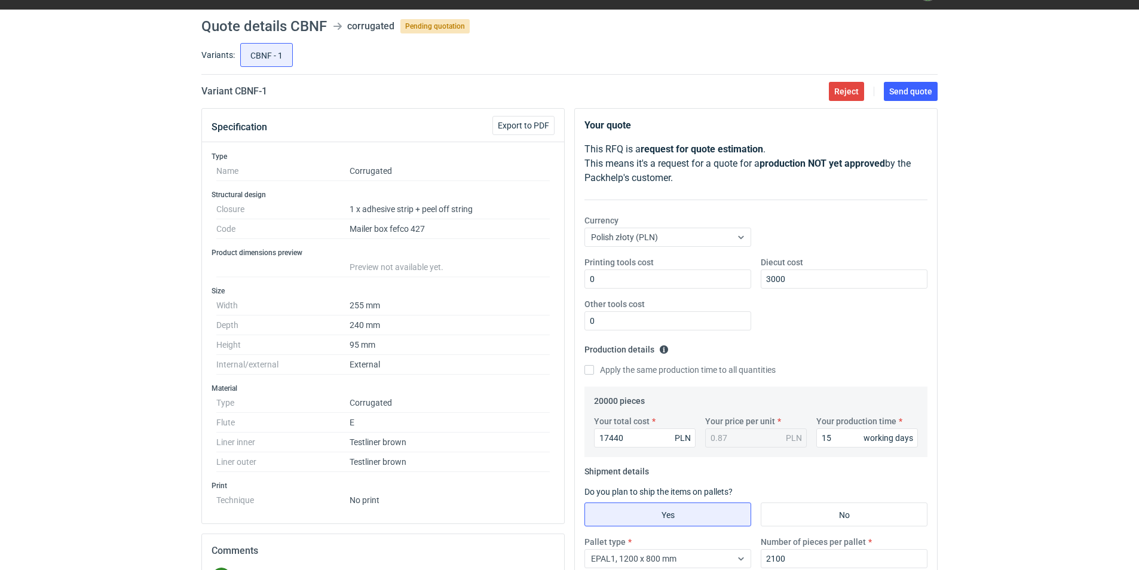
type textarea "gramatura 378 obrys palety 1280x800"
click at [904, 93] on span "Send quote" at bounding box center [910, 91] width 43 height 8
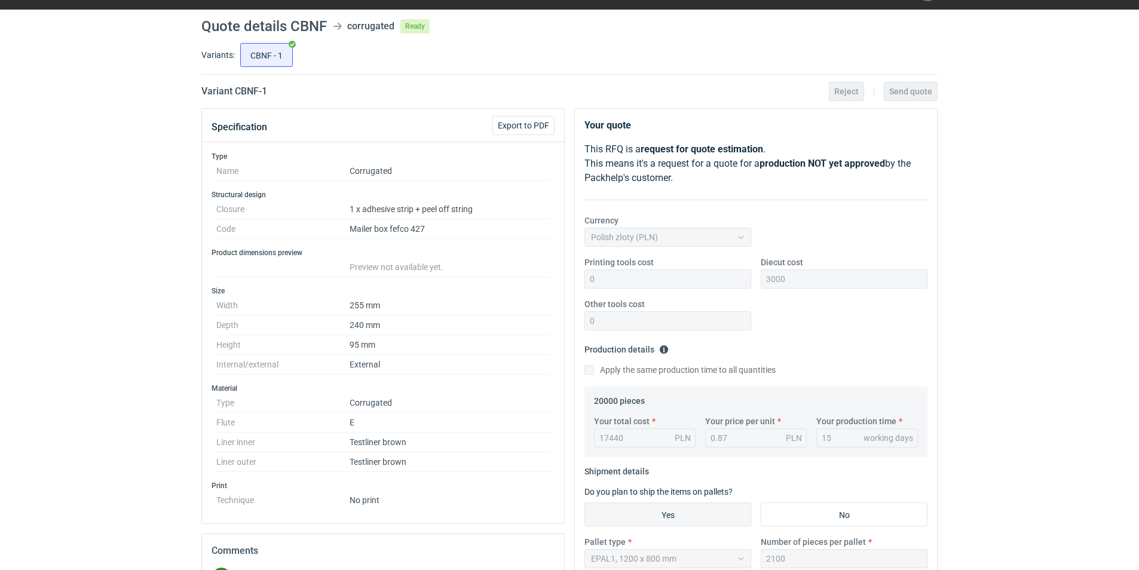
scroll to position [0, 0]
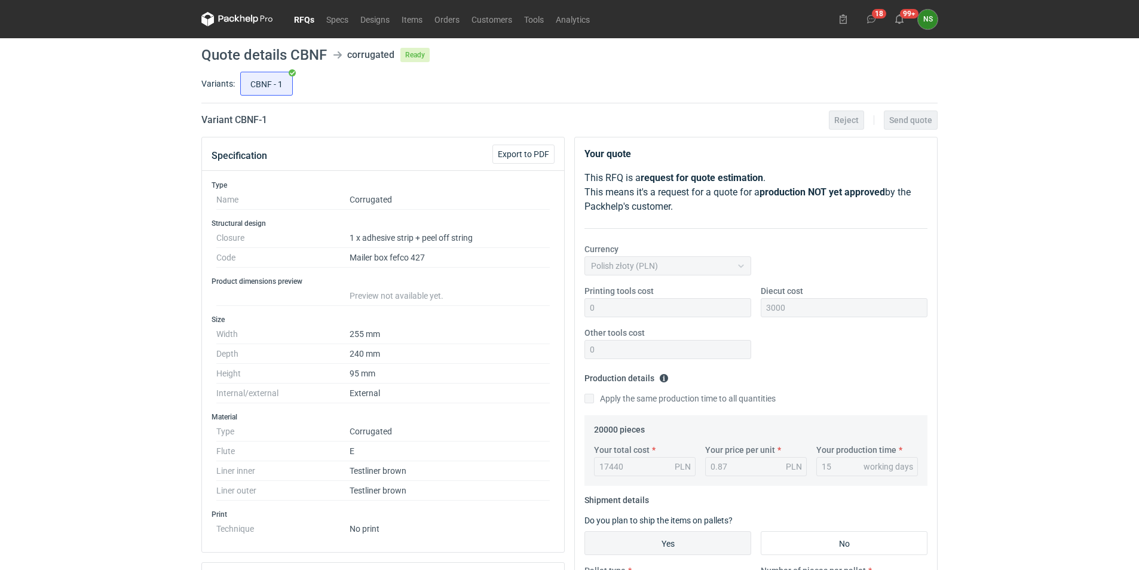
click at [299, 19] on link "RFQs" at bounding box center [304, 19] width 32 height 14
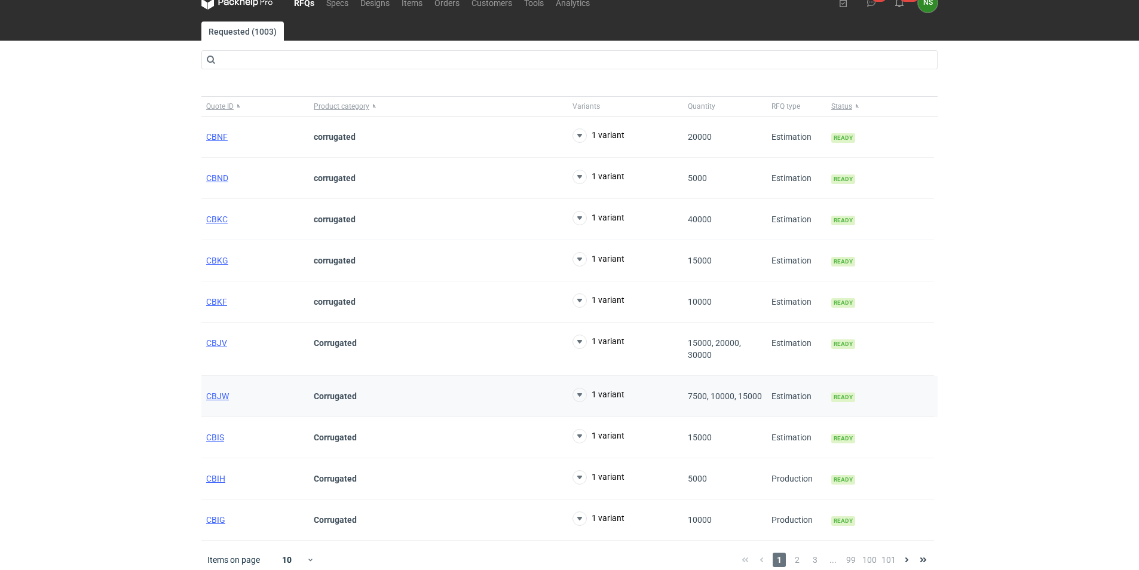
scroll to position [26, 0]
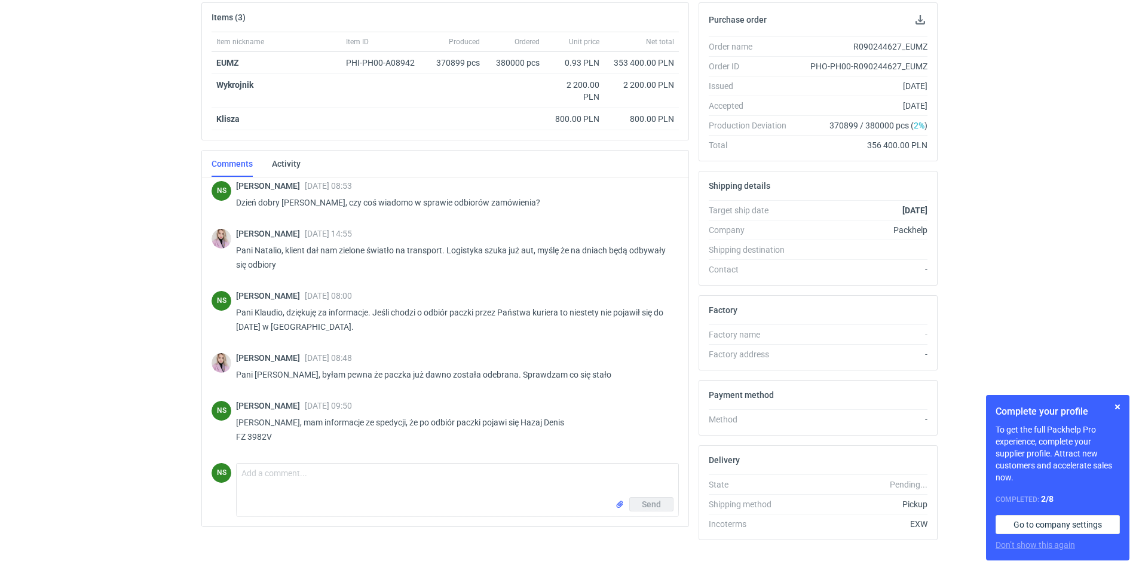
scroll to position [198, 0]
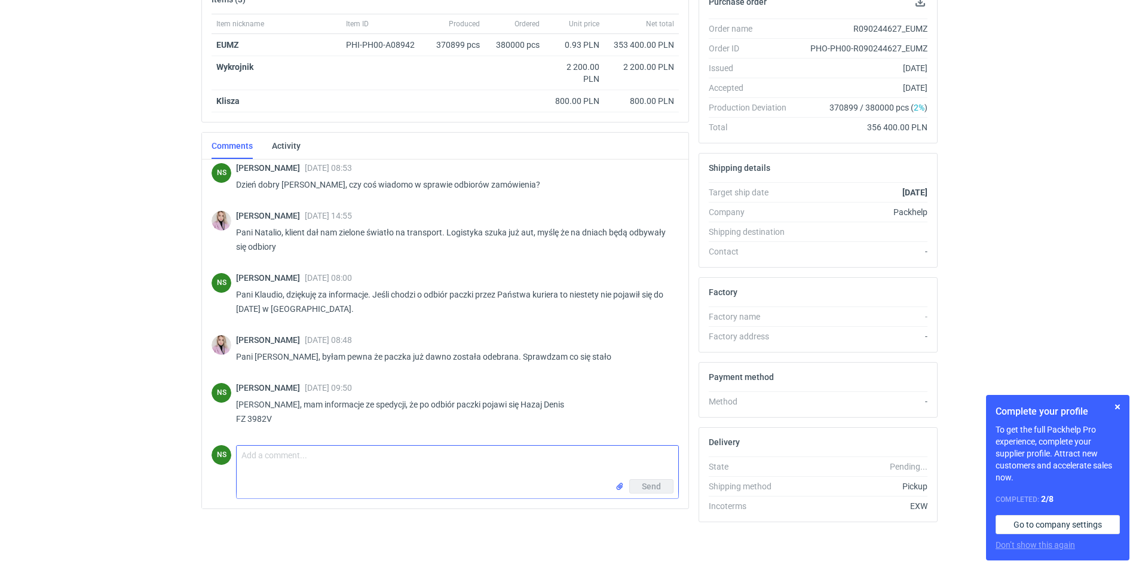
click at [393, 475] on textarea "Comment message" at bounding box center [458, 462] width 442 height 33
click at [244, 458] on textarea "cieszę się, że się wyjaśniło. Temat faktycznie trochę przeleżał. Ja też byłam p…" at bounding box center [458, 462] width 442 height 33
type textarea "Cieszę się, że się wyjaśniło. Temat faktycznie trochę przeleżał. Ja też byłam p…"
drag, startPoint x: 647, startPoint y: 488, endPoint x: 612, endPoint y: 481, distance: 35.4
click at [647, 487] on span "Send" at bounding box center [651, 486] width 19 height 8
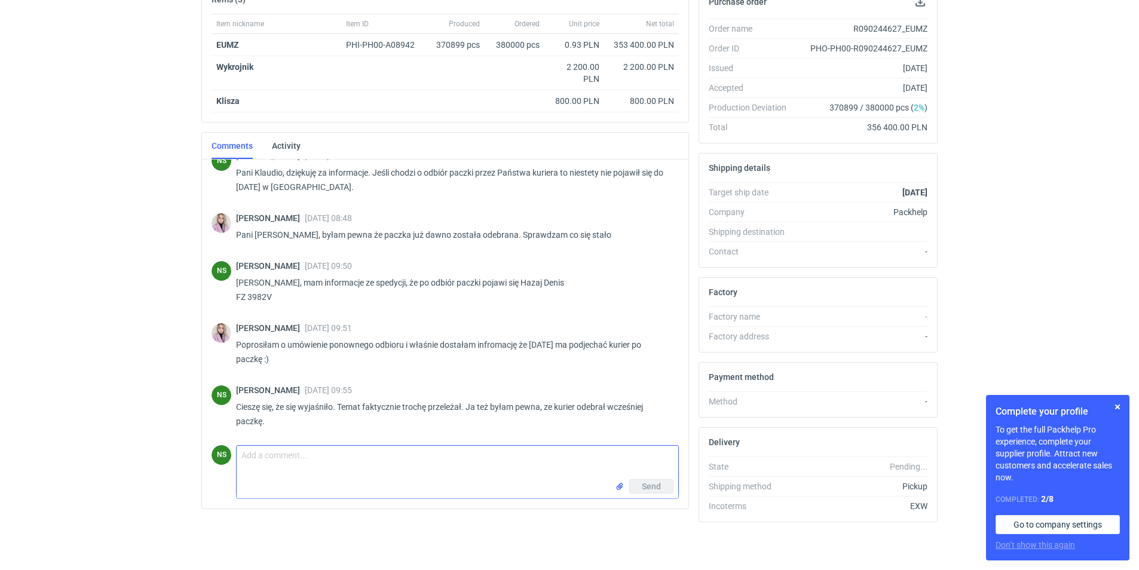
scroll to position [913, 0]
